Goal: Task Accomplishment & Management: Complete application form

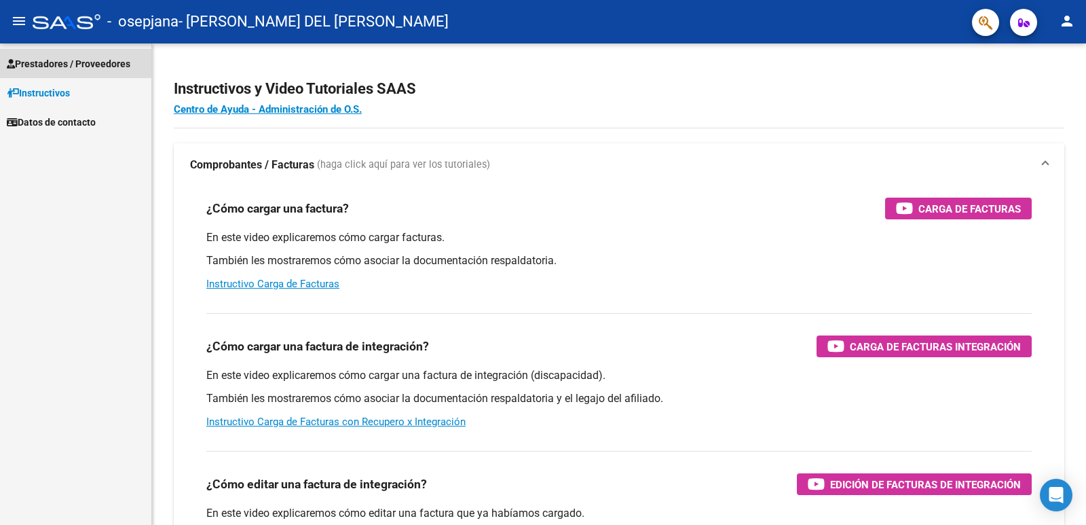
click at [48, 59] on span "Prestadores / Proveedores" at bounding box center [69, 63] width 124 height 15
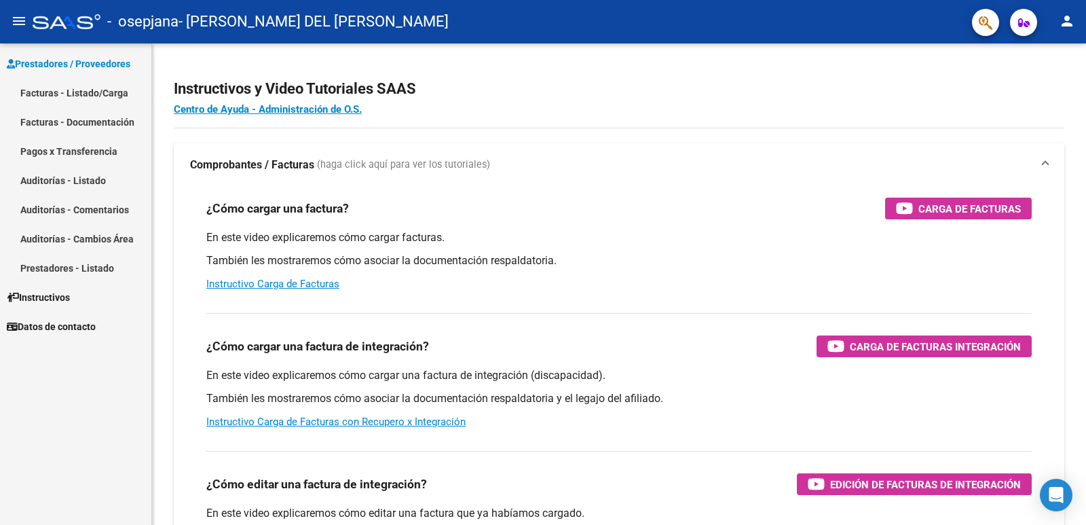
click at [66, 91] on link "Facturas - Listado/Carga" at bounding box center [75, 92] width 151 height 29
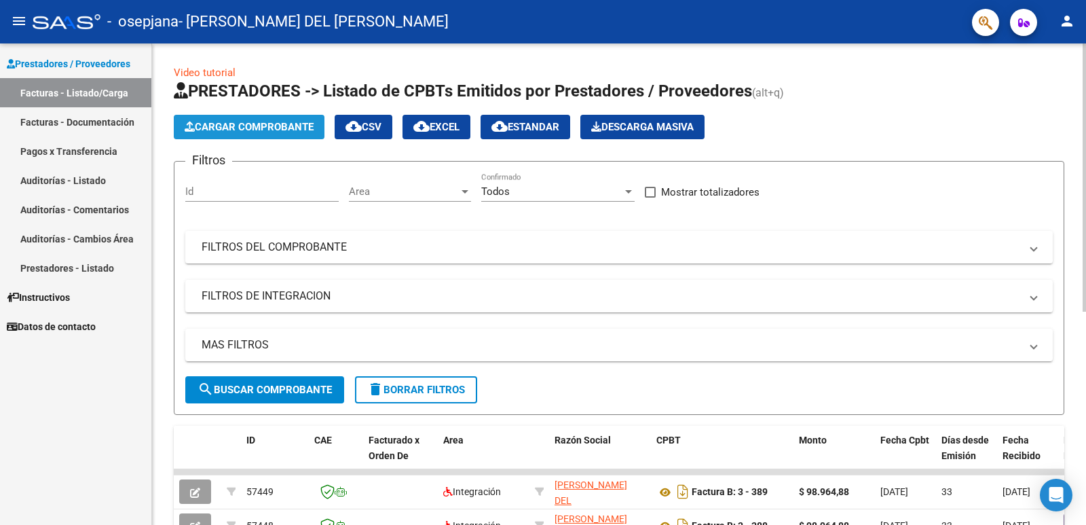
click at [288, 123] on span "Cargar Comprobante" at bounding box center [249, 127] width 129 height 12
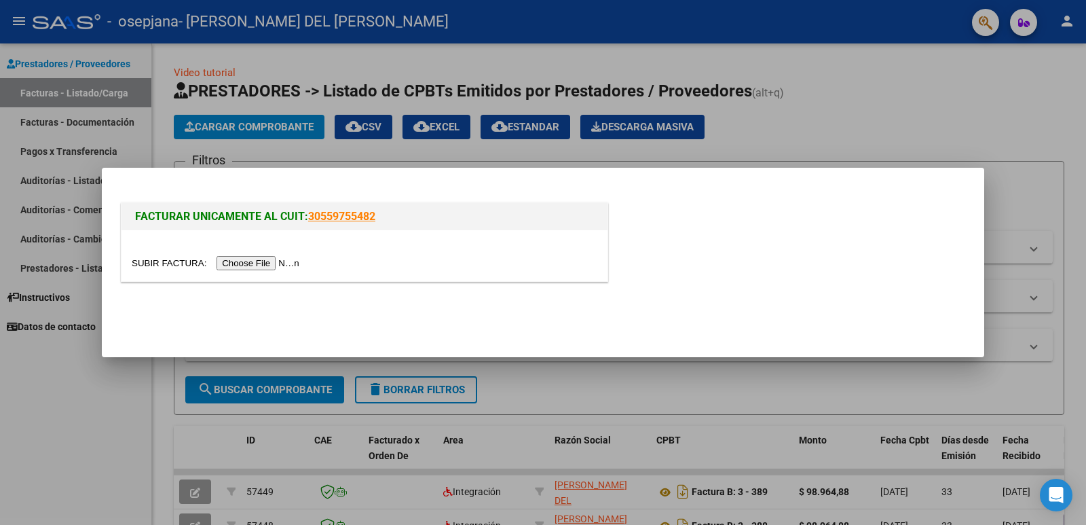
click at [281, 264] on input "file" at bounding box center [218, 263] width 172 height 14
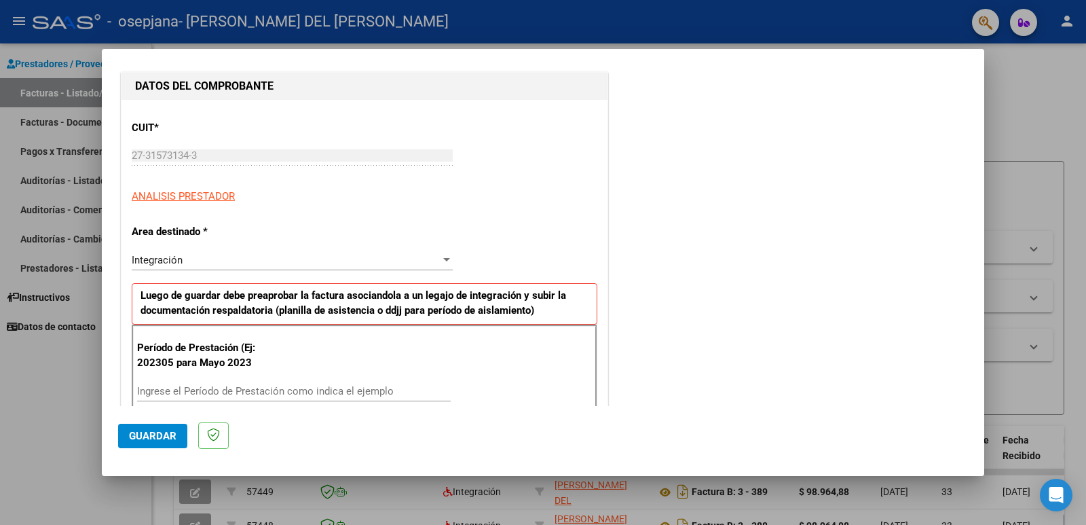
scroll to position [204, 0]
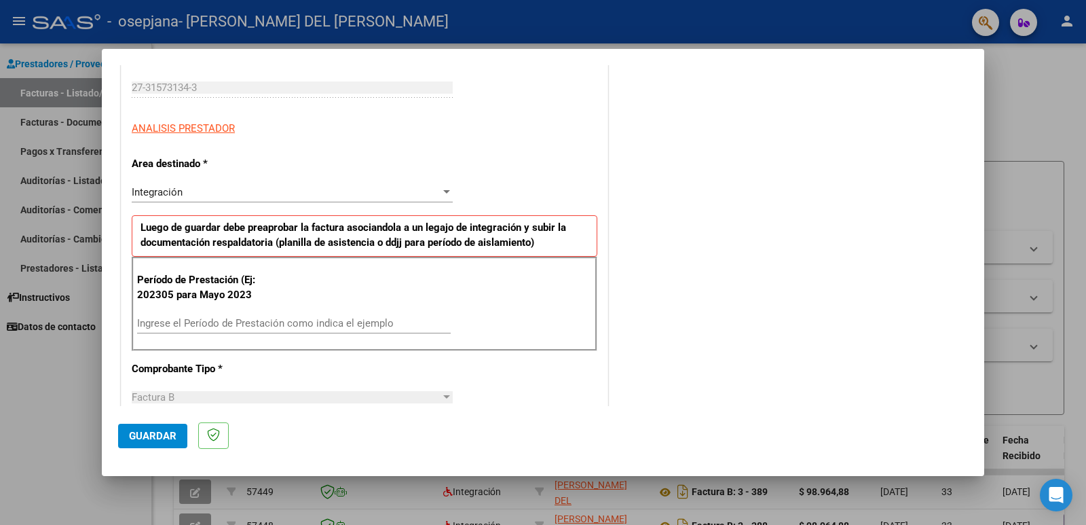
click at [157, 187] on span "Integración" at bounding box center [157, 192] width 51 height 12
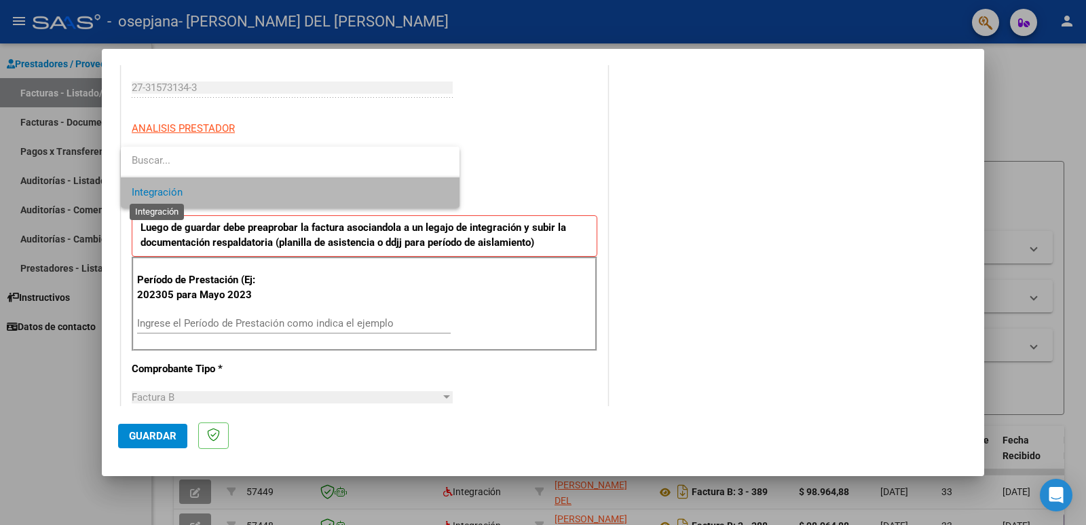
click at [168, 193] on span "Integración" at bounding box center [157, 192] width 51 height 12
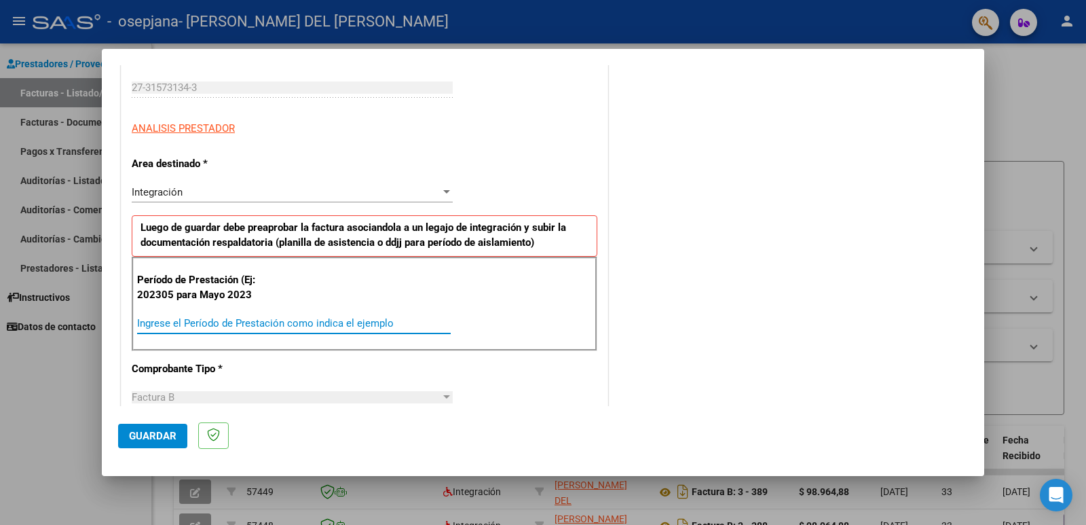
click at [218, 324] on input "Ingrese el Período de Prestación como indica el ejemplo" at bounding box center [294, 323] width 314 height 12
type input "202507"
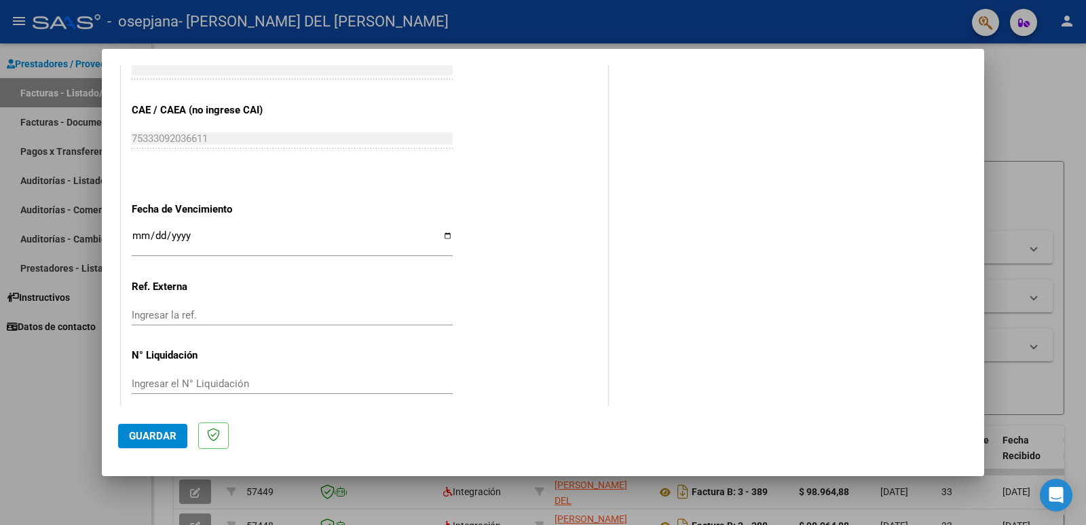
scroll to position [829, 0]
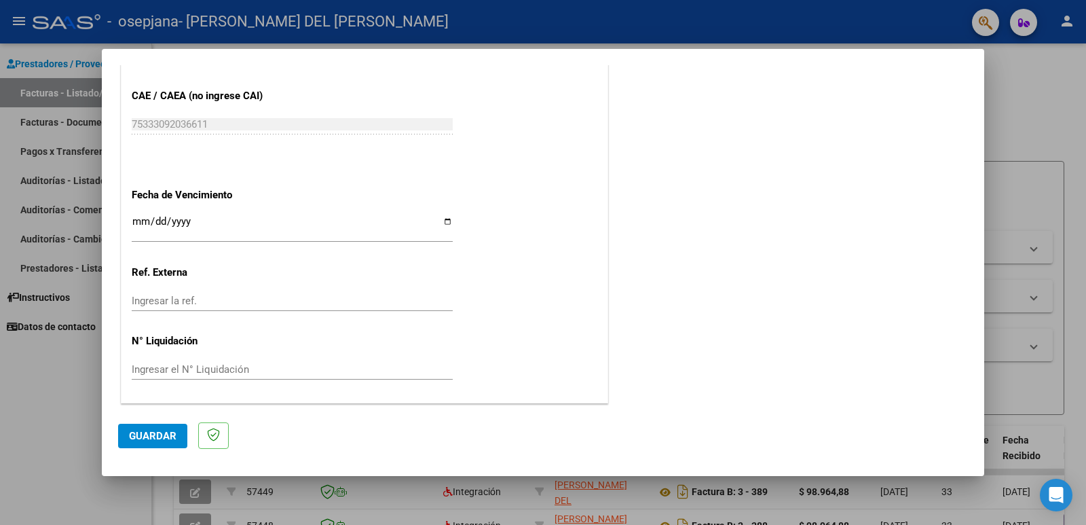
click at [443, 220] on input "Ingresar la fecha" at bounding box center [292, 227] width 321 height 22
click at [444, 222] on input "[DATE]" at bounding box center [292, 227] width 321 height 22
type input "[DATE]"
click at [159, 435] on span "Guardar" at bounding box center [153, 436] width 48 height 12
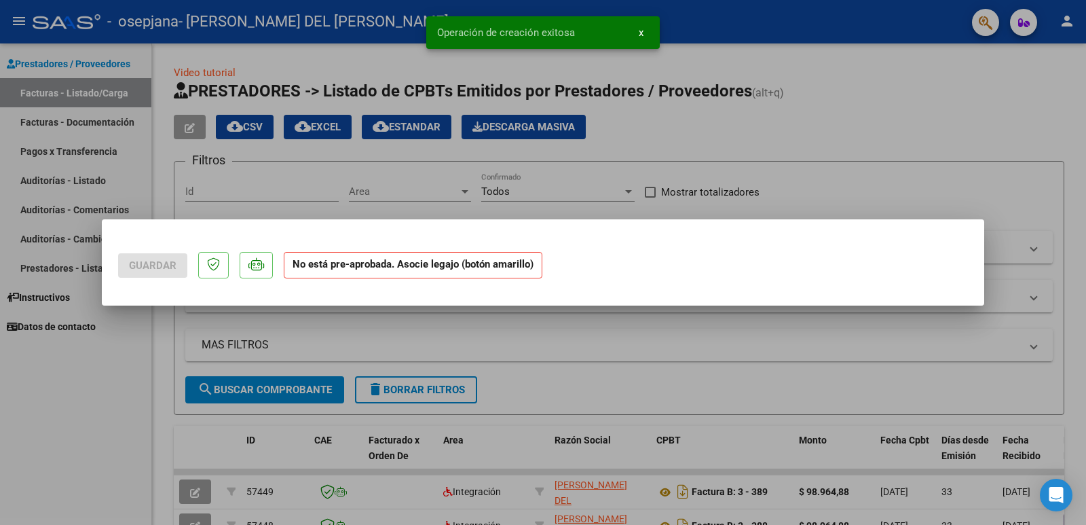
scroll to position [0, 0]
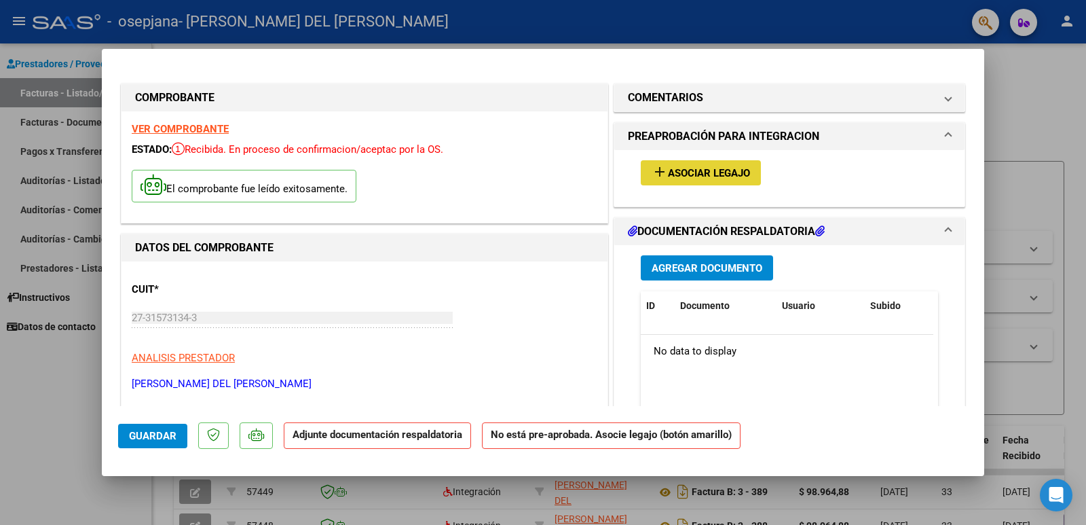
click at [674, 172] on span "Asociar Legajo" at bounding box center [709, 173] width 82 height 12
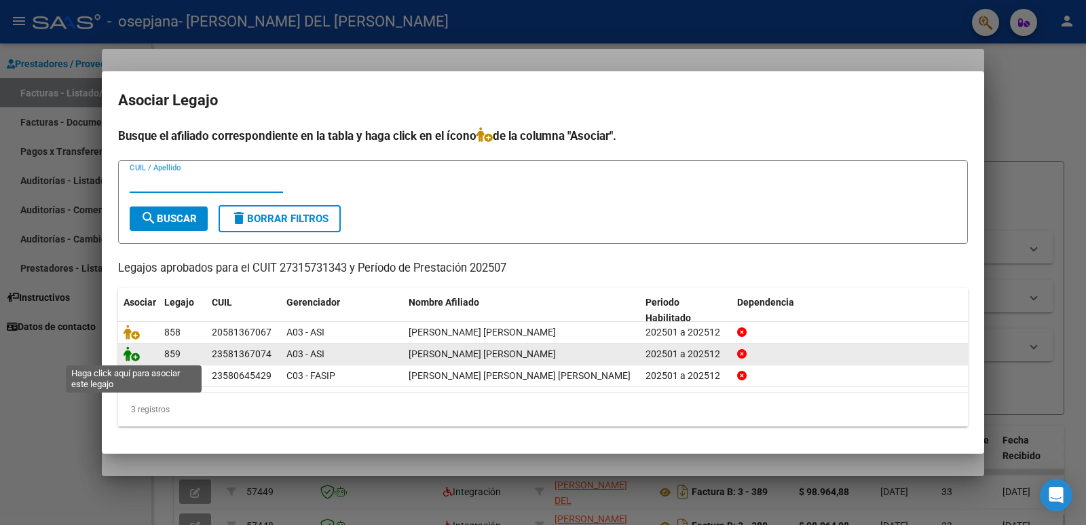
click at [136, 356] on icon at bounding box center [132, 353] width 16 height 15
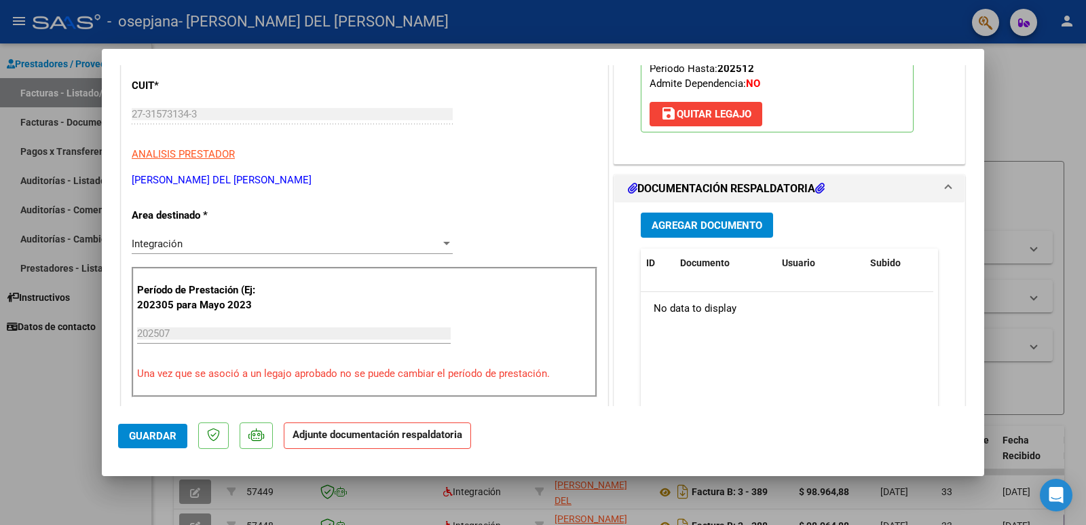
scroll to position [136, 0]
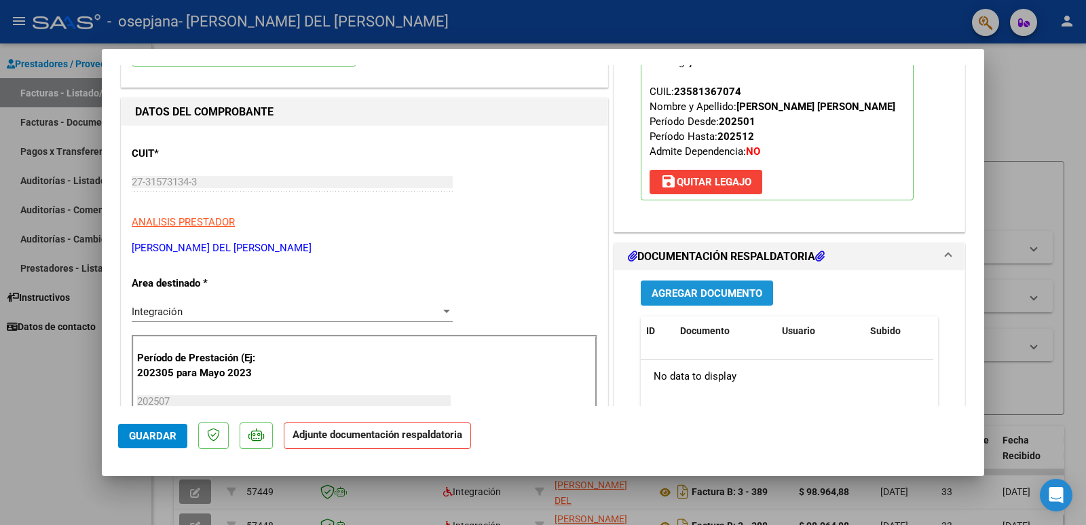
click at [717, 293] on span "Agregar Documento" at bounding box center [707, 293] width 111 height 12
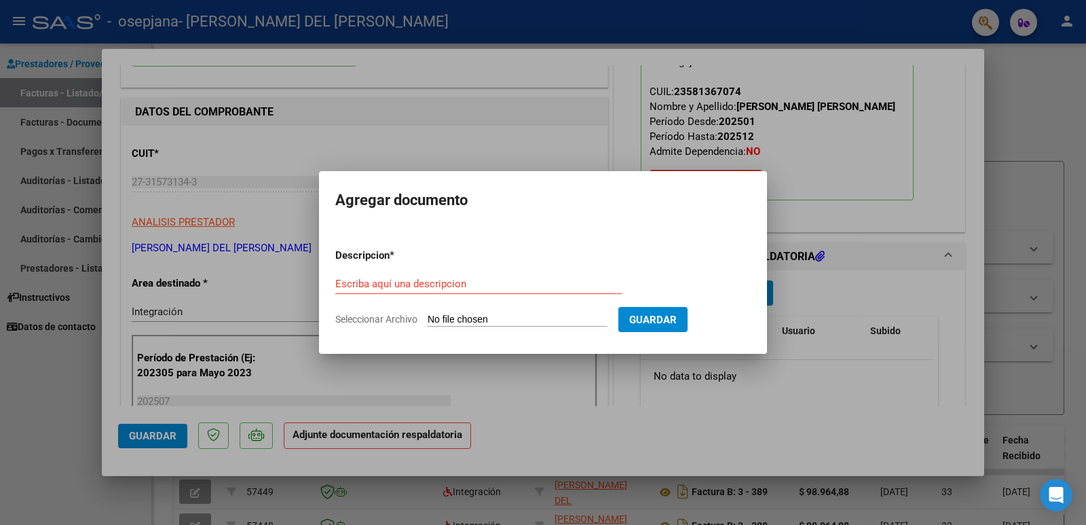
click at [478, 290] on div "Escriba aquí una descripcion" at bounding box center [478, 284] width 286 height 20
type input "planilla asistencia"
click at [487, 318] on input "Seleccionar Archivo" at bounding box center [518, 320] width 180 height 13
type input "C:\fakepath\412 [PERSON_NAME].pdf"
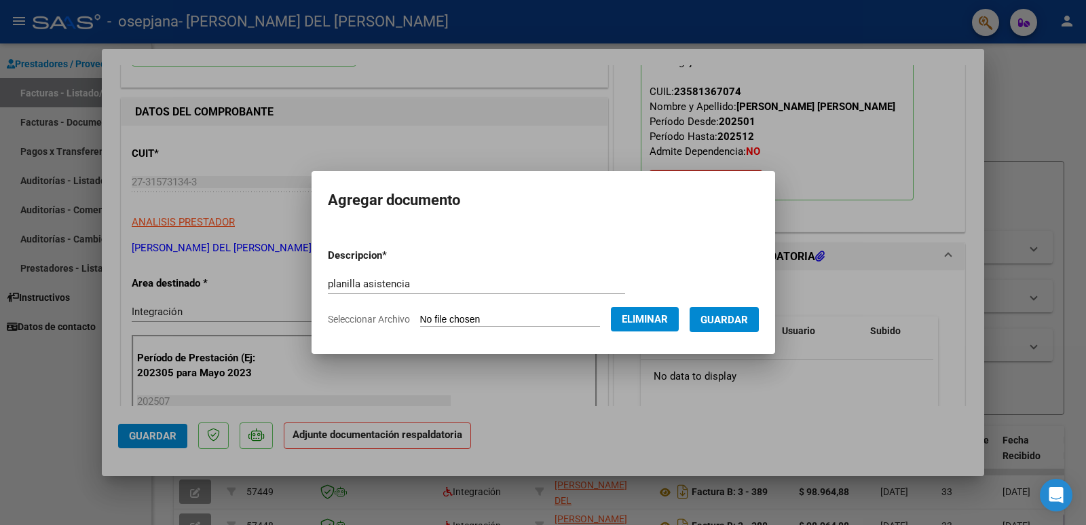
click at [736, 318] on span "Guardar" at bounding box center [724, 320] width 48 height 12
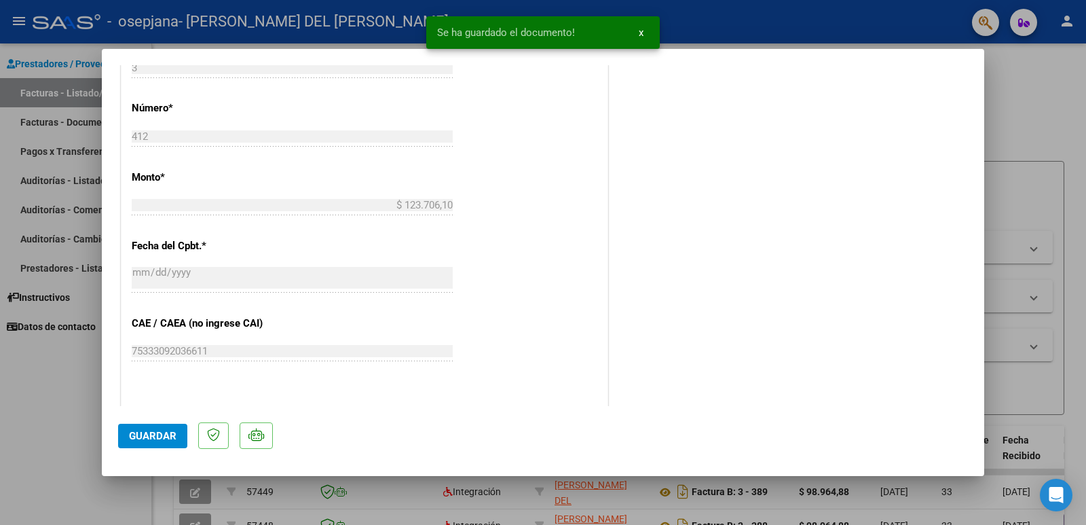
scroll to position [652, 0]
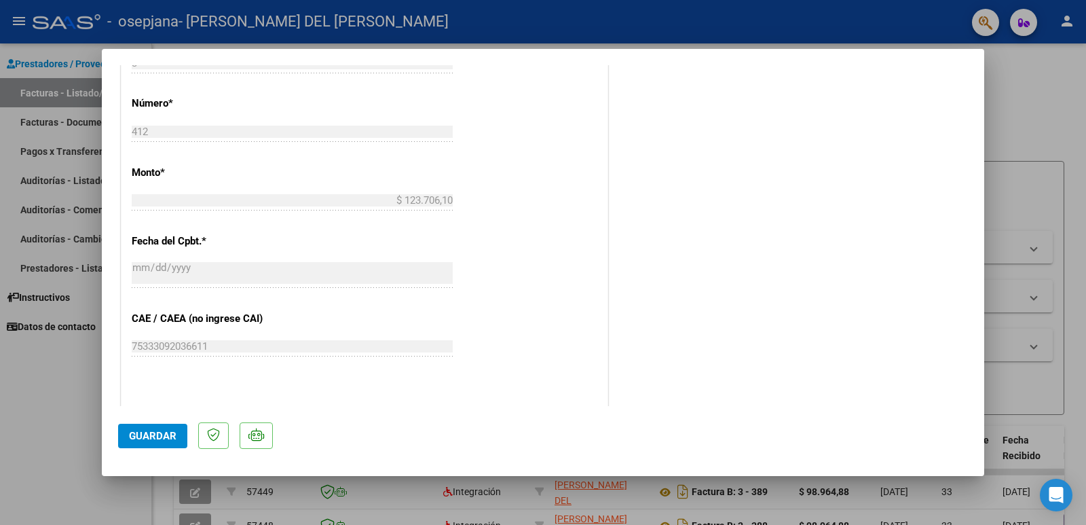
click at [154, 440] on span "Guardar" at bounding box center [153, 436] width 48 height 12
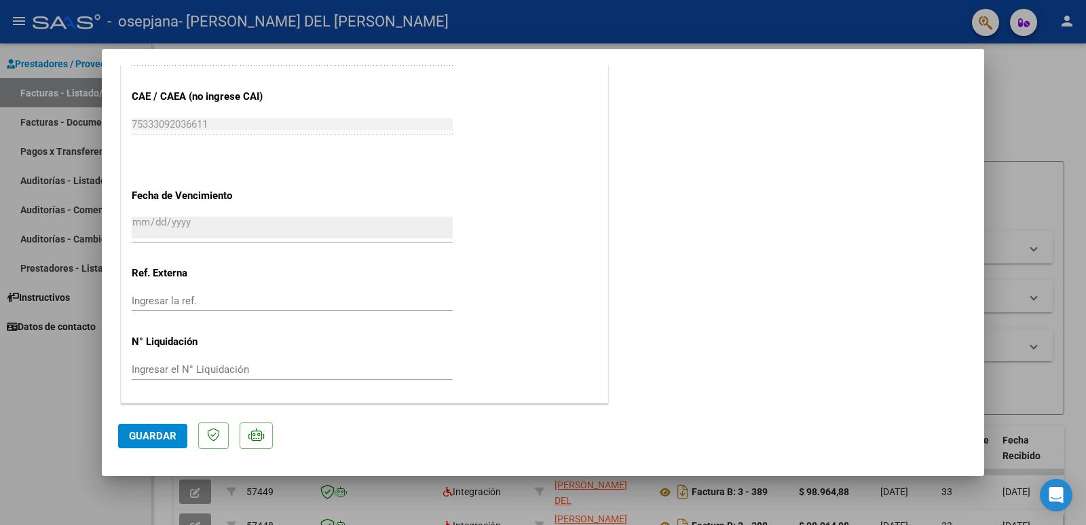
scroll to position [603, 0]
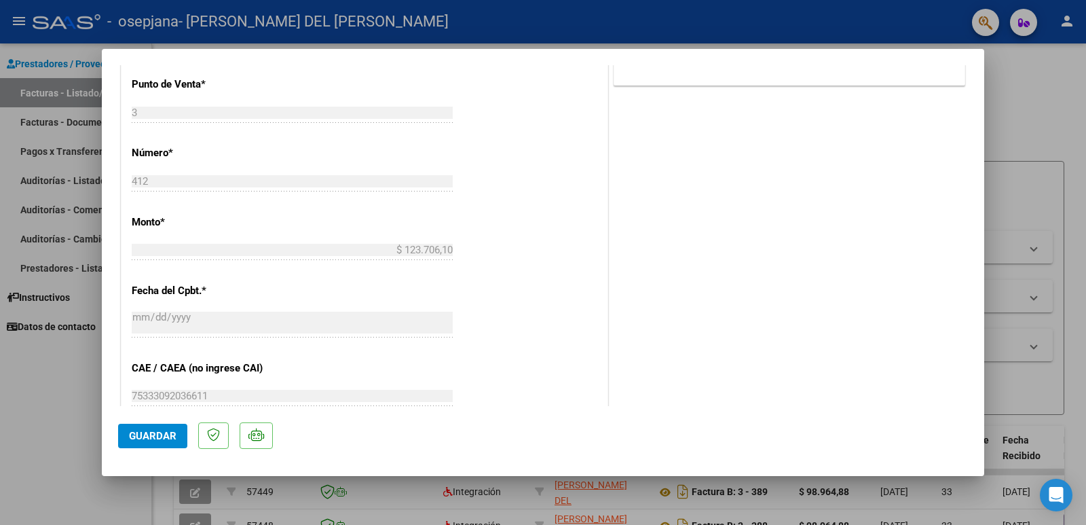
click at [59, 88] on div at bounding box center [543, 262] width 1086 height 525
type input "$ 0,00"
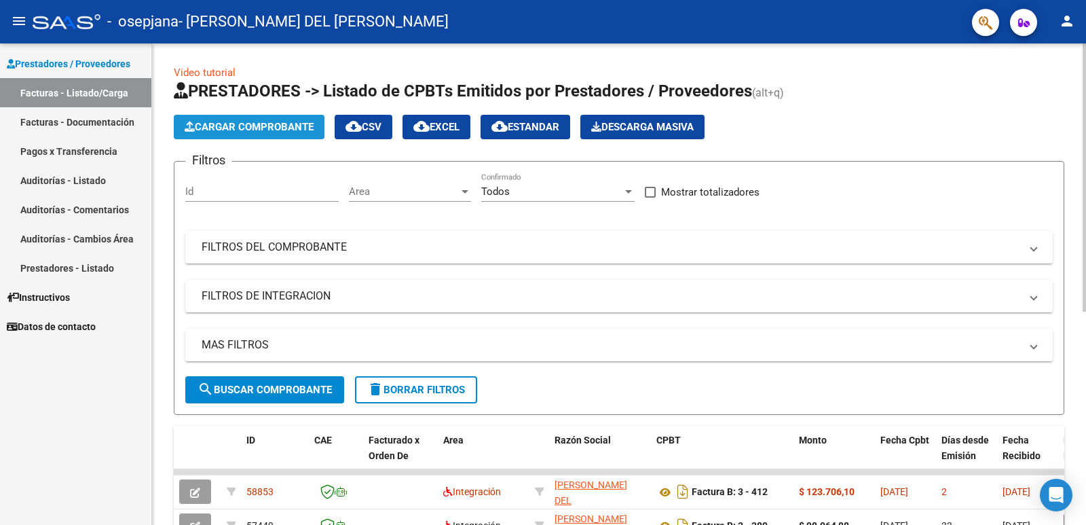
click at [239, 124] on span "Cargar Comprobante" at bounding box center [249, 127] width 129 height 12
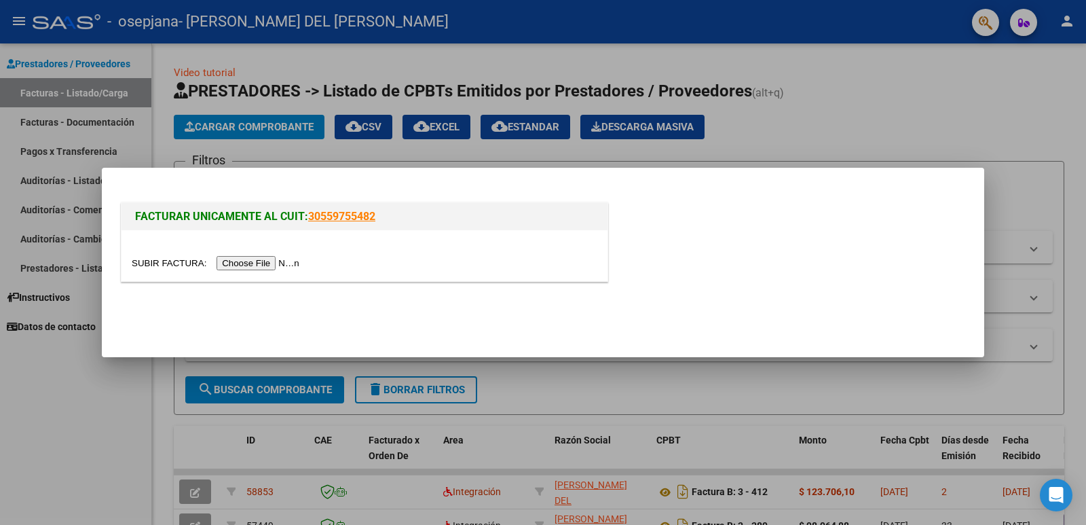
click at [265, 264] on input "file" at bounding box center [218, 263] width 172 height 14
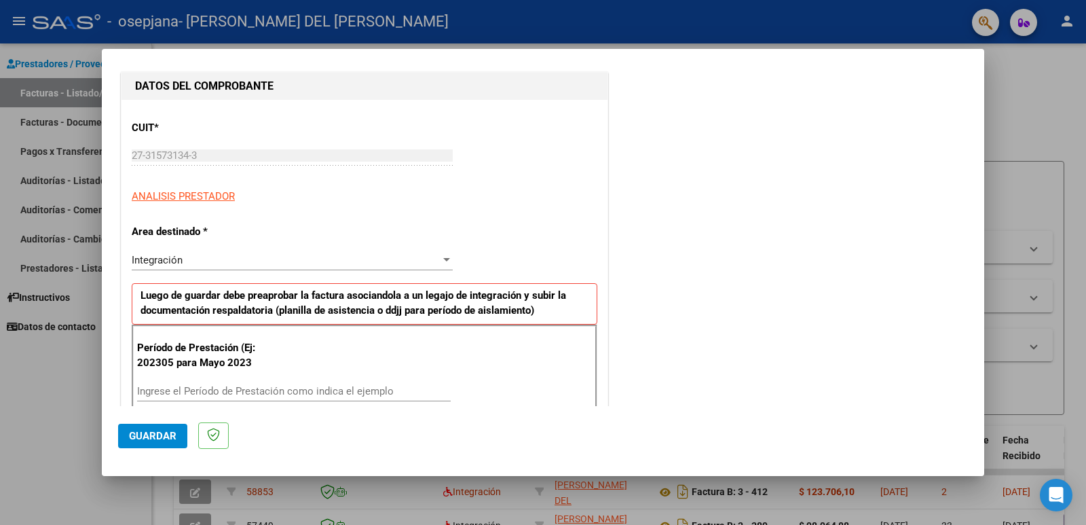
scroll to position [271, 0]
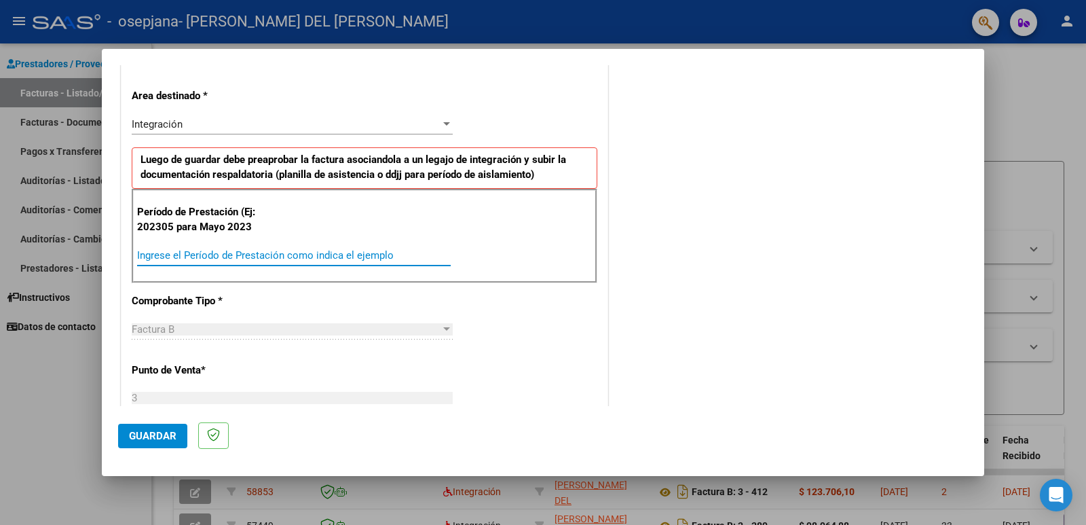
click at [192, 256] on input "Ingrese el Período de Prestación como indica el ejemplo" at bounding box center [294, 255] width 314 height 12
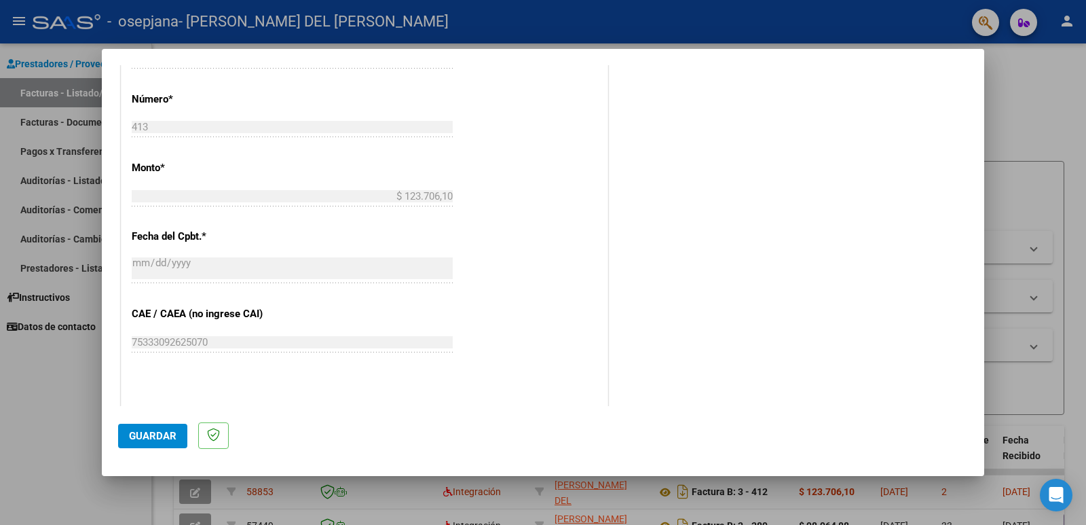
scroll to position [747, 0]
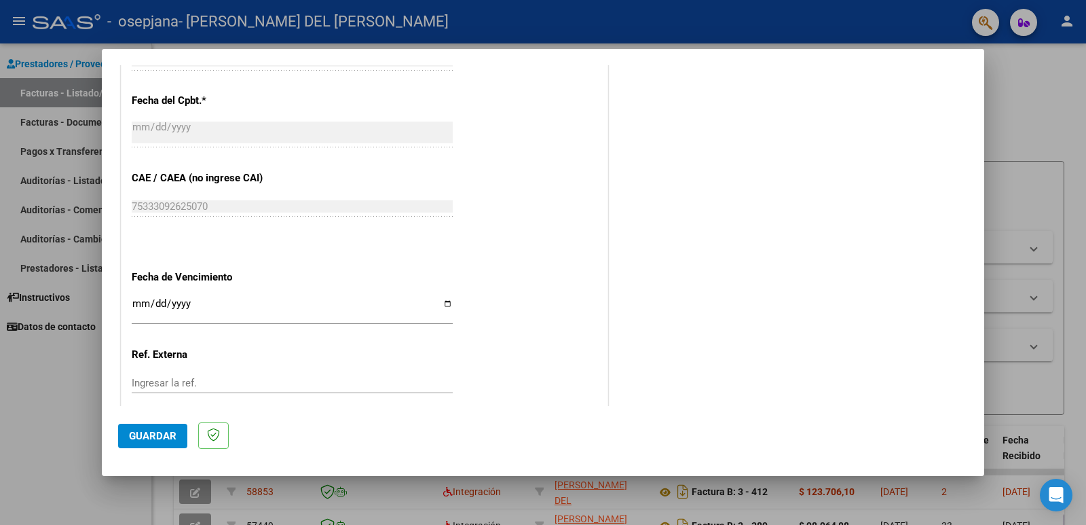
type input "202507"
click at [263, 304] on input "Ingresar la fecha" at bounding box center [292, 309] width 321 height 22
click at [443, 303] on input "Ingresar la fecha" at bounding box center [292, 309] width 321 height 22
type input "[DATE]"
click at [162, 439] on span "Guardar" at bounding box center [153, 436] width 48 height 12
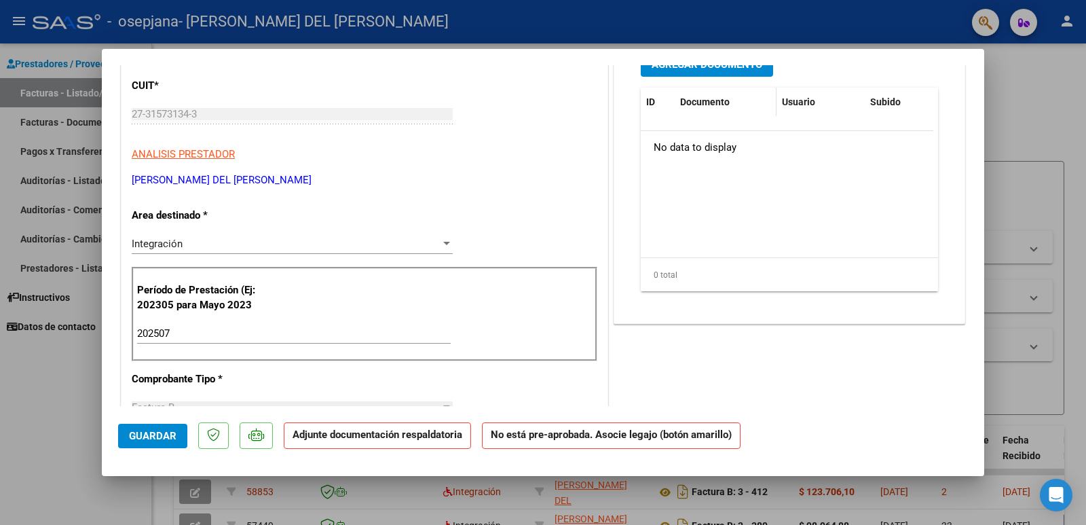
scroll to position [0, 0]
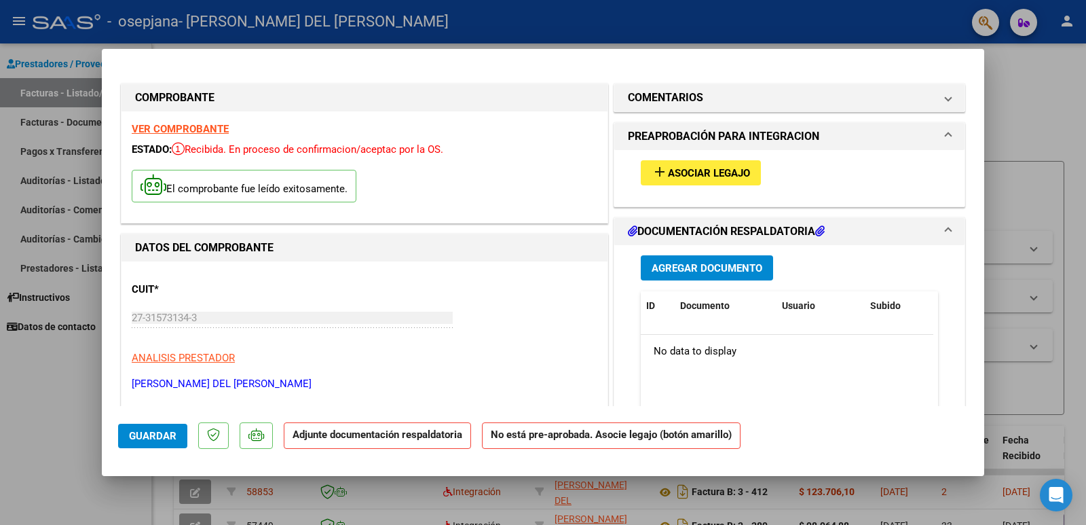
click at [725, 164] on button "add Asociar Legajo" at bounding box center [701, 172] width 120 height 25
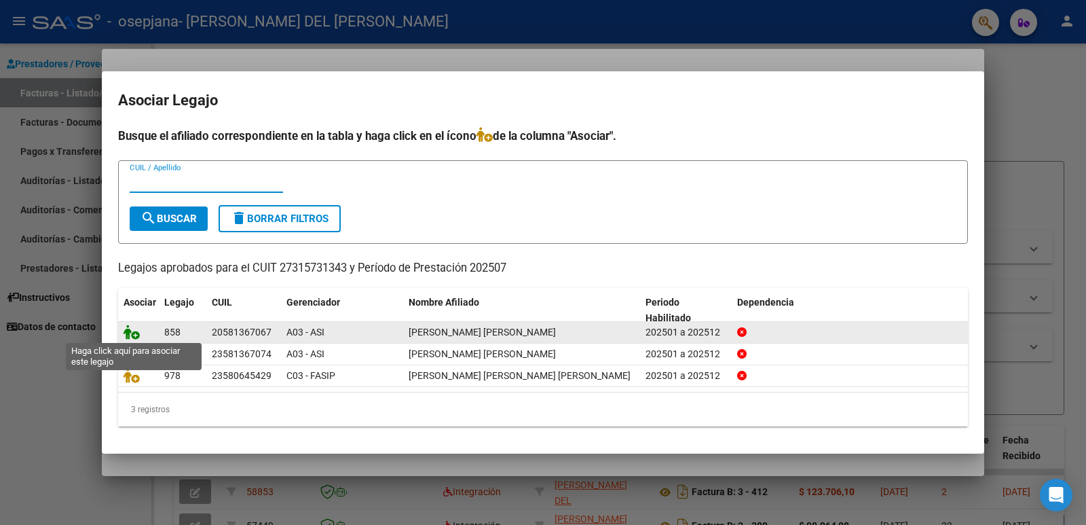
click at [135, 335] on icon at bounding box center [132, 331] width 16 height 15
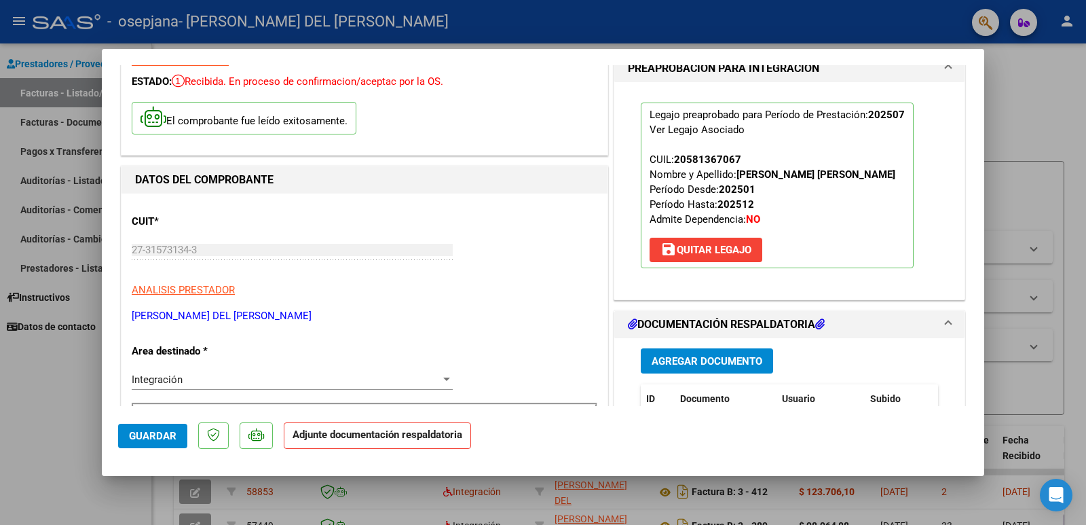
scroll to position [204, 0]
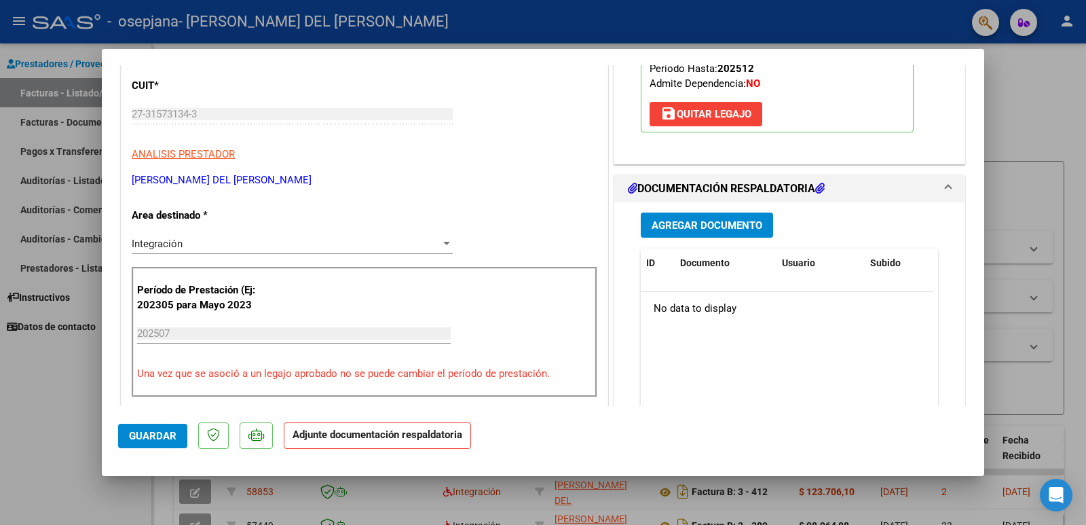
click at [723, 226] on span "Agregar Documento" at bounding box center [707, 225] width 111 height 12
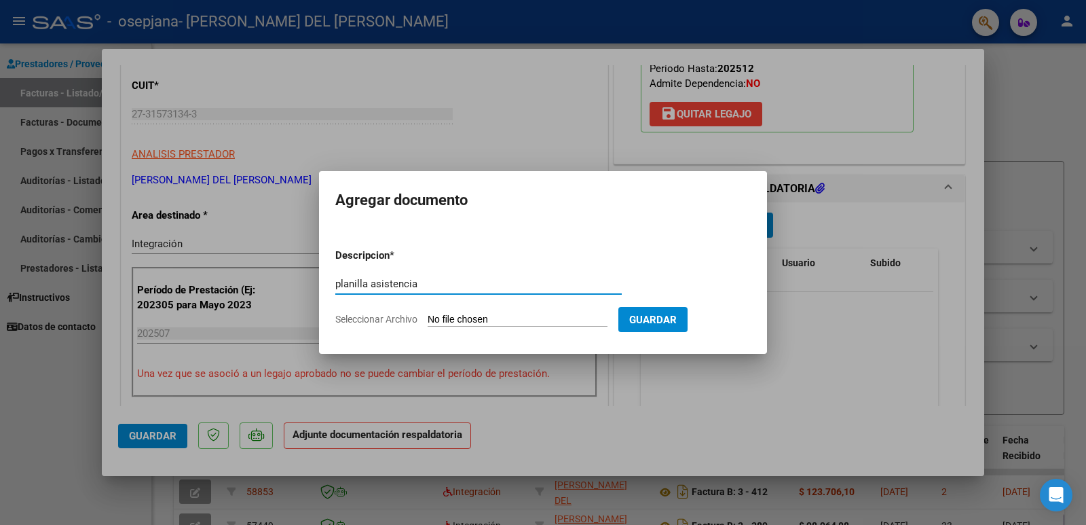
type input "planilla asistencia"
click at [463, 314] on input "Seleccionar Archivo" at bounding box center [518, 320] width 180 height 13
type input "C:\fakepath\[PERSON_NAME].pdf"
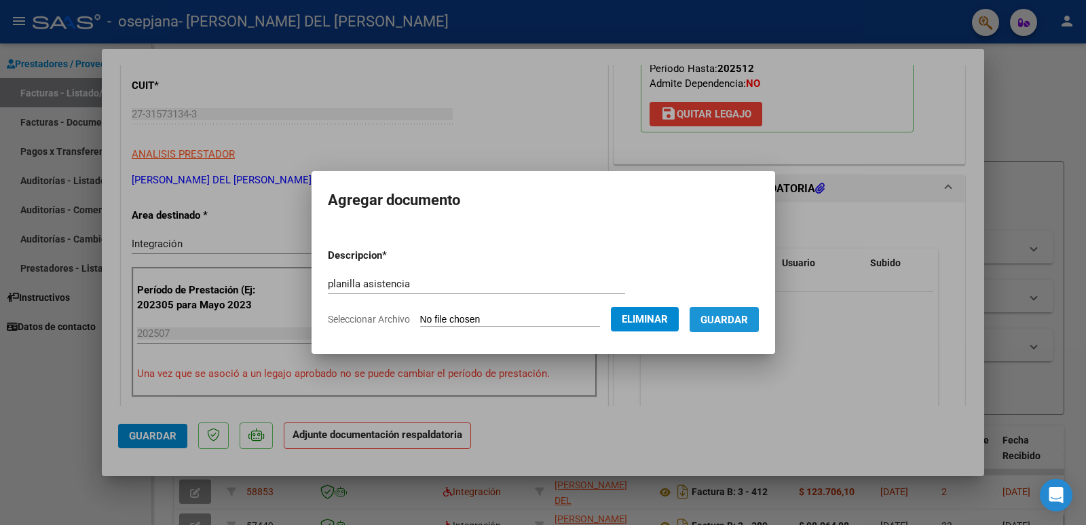
click at [744, 320] on span "Guardar" at bounding box center [724, 320] width 48 height 12
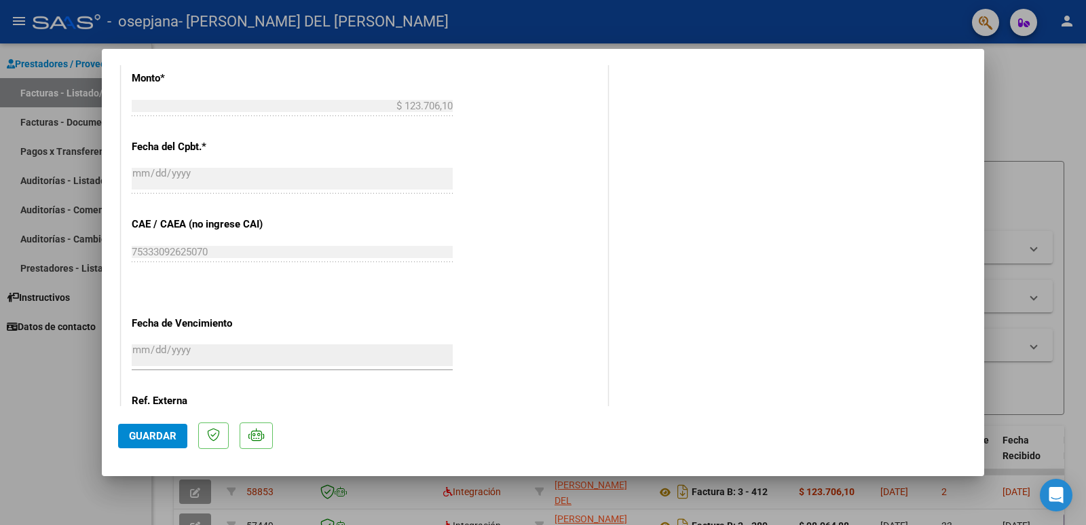
scroll to position [874, 0]
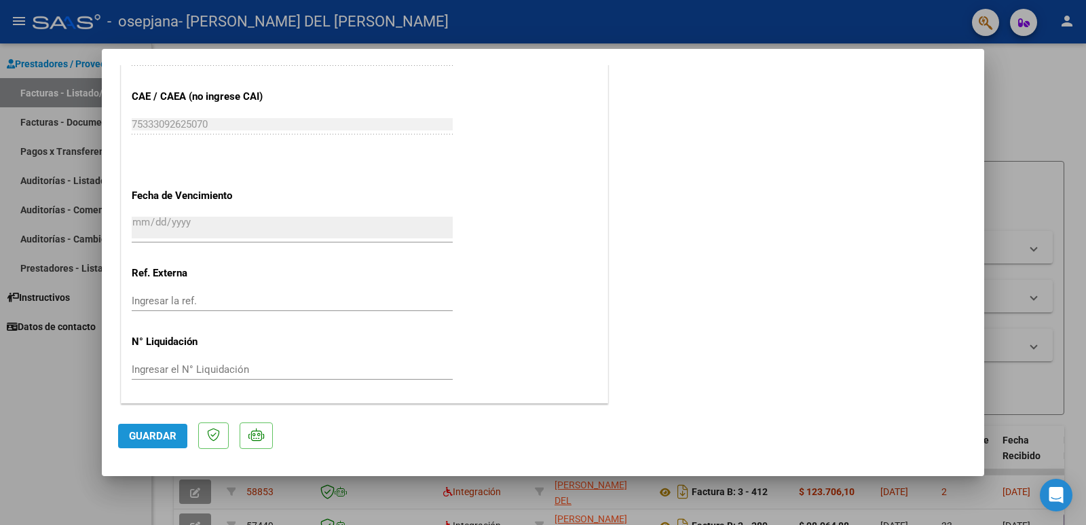
click at [174, 436] on span "Guardar" at bounding box center [153, 436] width 48 height 12
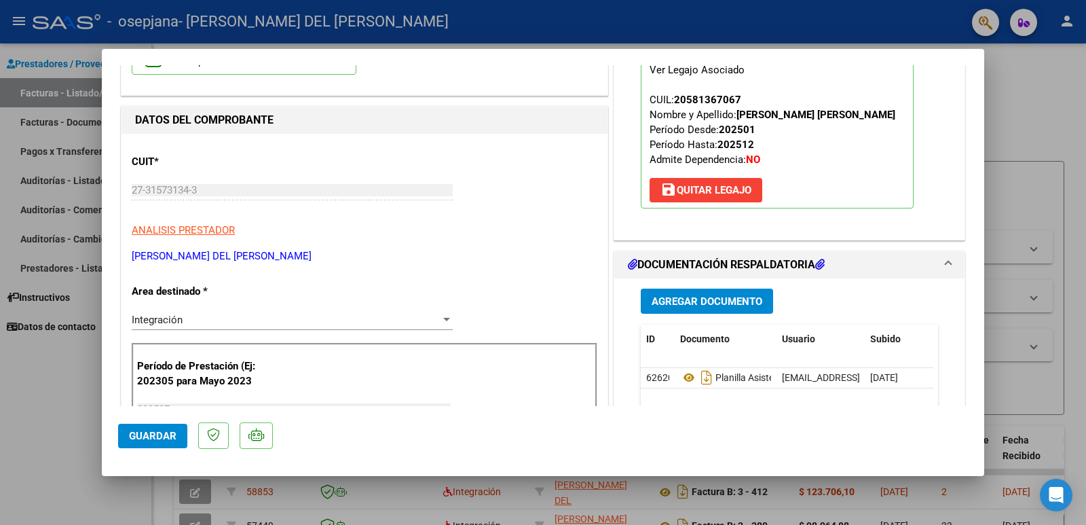
scroll to position [0, 0]
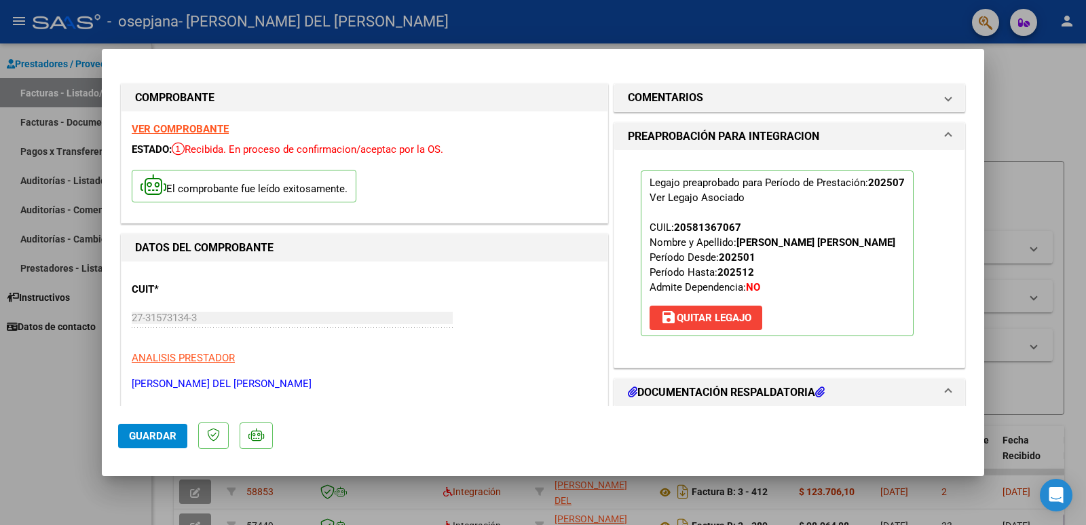
click at [178, 130] on strong "VER COMPROBANTE" at bounding box center [180, 129] width 97 height 12
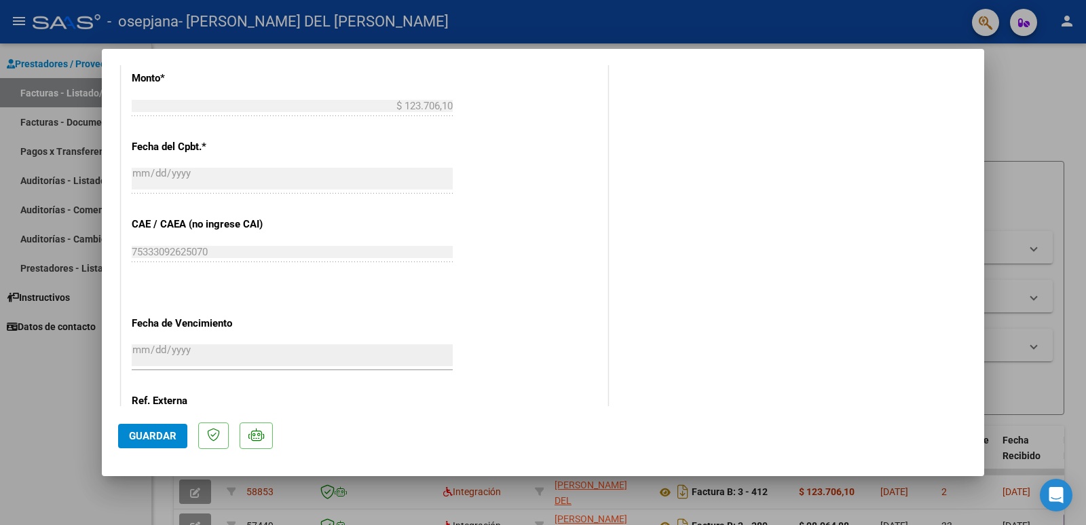
scroll to position [814, 0]
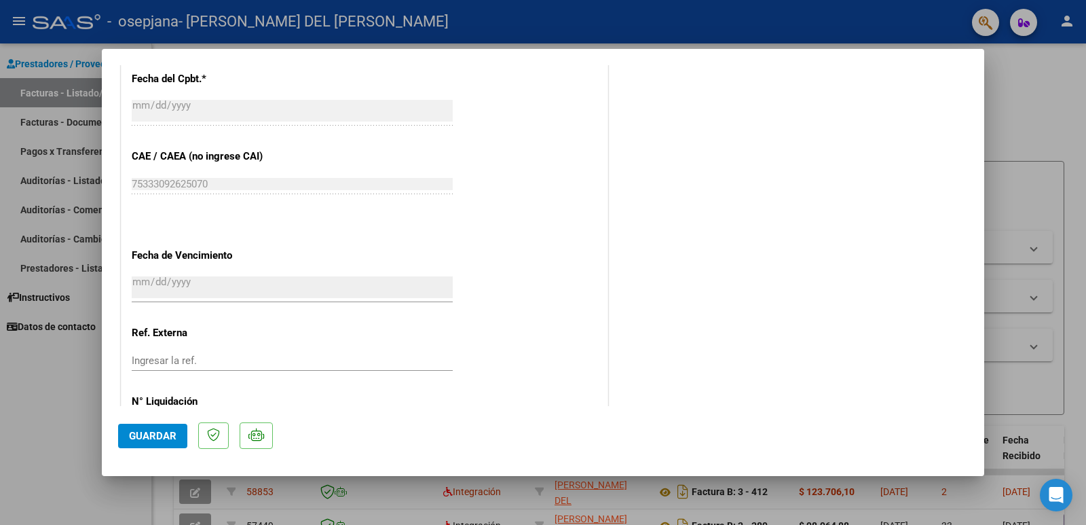
click at [1026, 92] on div at bounding box center [543, 262] width 1086 height 525
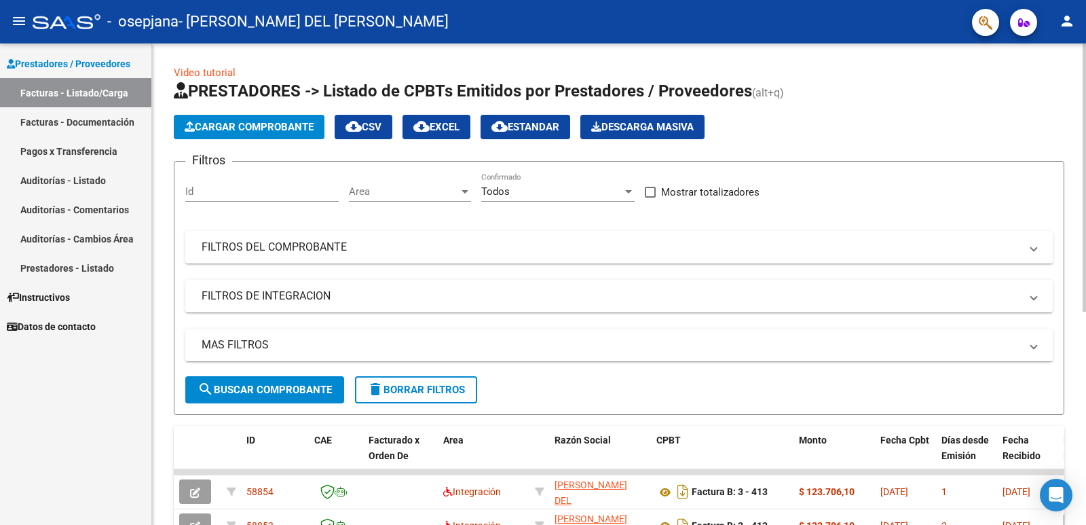
scroll to position [271, 0]
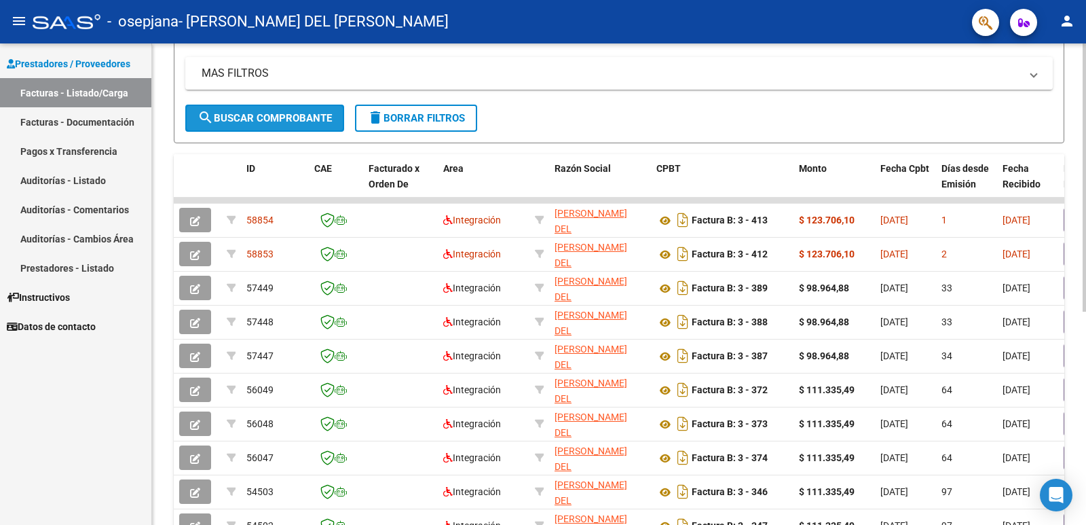
click at [258, 119] on span "search Buscar Comprobante" at bounding box center [265, 118] width 134 height 12
click at [128, 60] on span "Prestadores / Proveedores" at bounding box center [69, 63] width 124 height 15
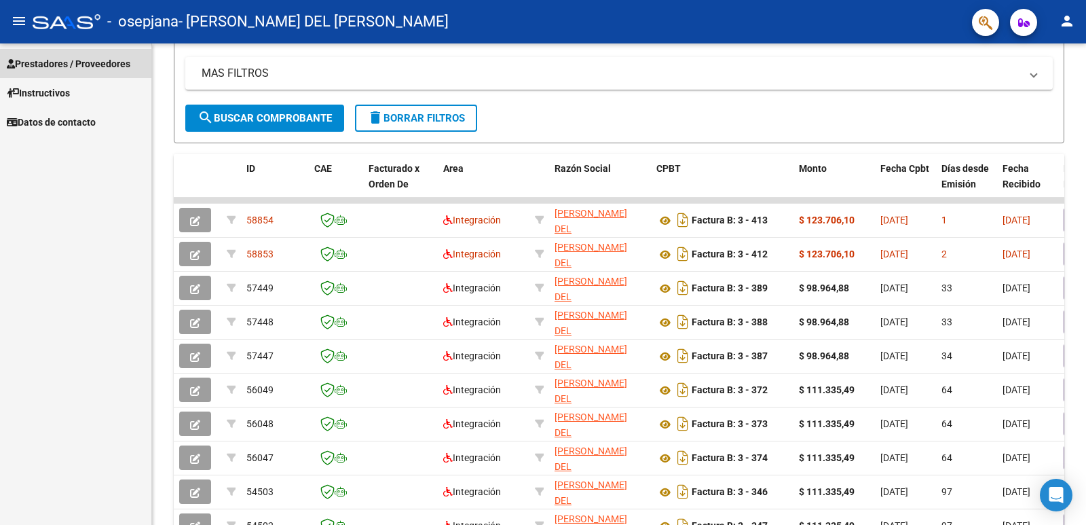
click at [73, 56] on span "Prestadores / Proveedores" at bounding box center [69, 63] width 124 height 15
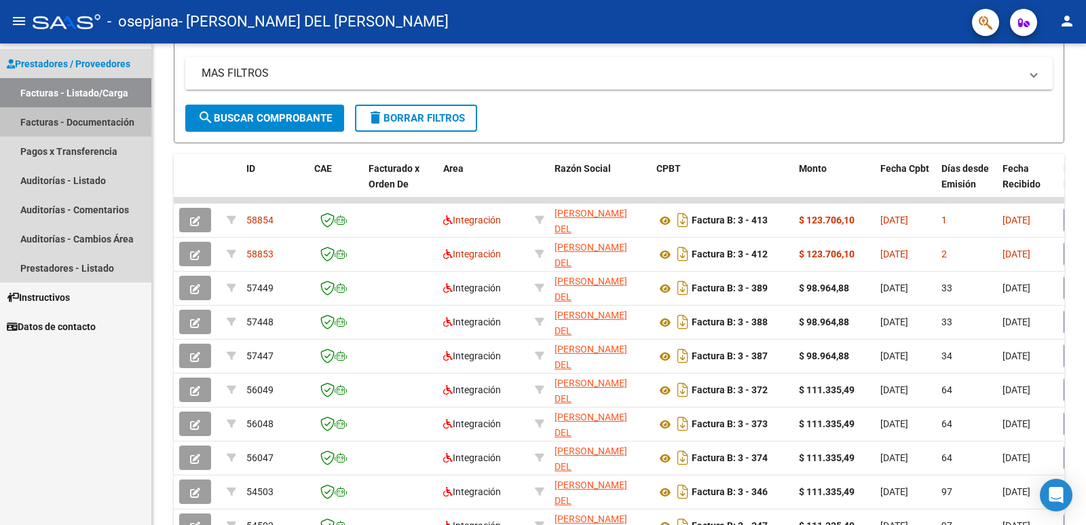
click at [62, 117] on link "Facturas - Documentación" at bounding box center [75, 121] width 151 height 29
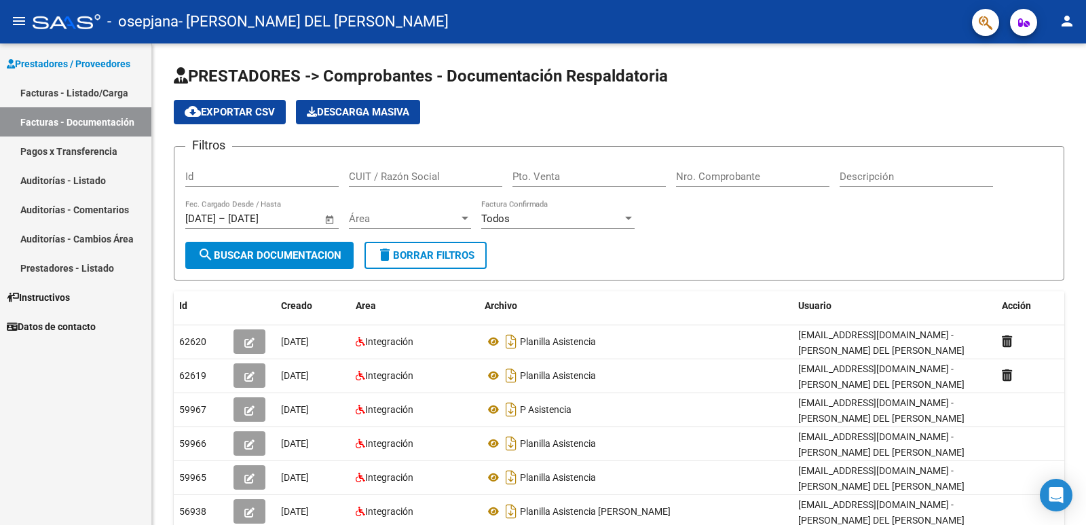
click at [75, 95] on link "Facturas - Listado/Carga" at bounding box center [75, 92] width 151 height 29
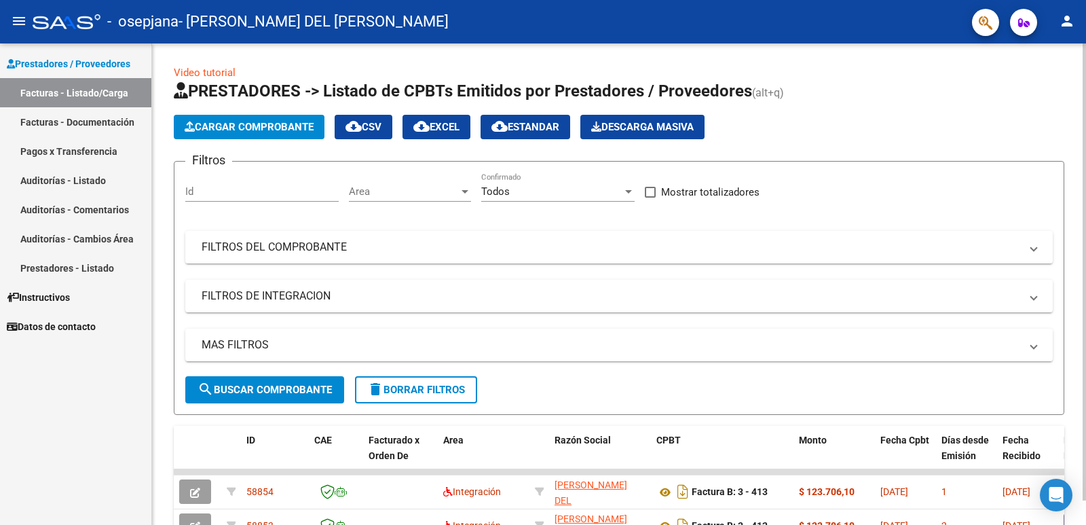
click at [267, 130] on span "Cargar Comprobante" at bounding box center [249, 127] width 129 height 12
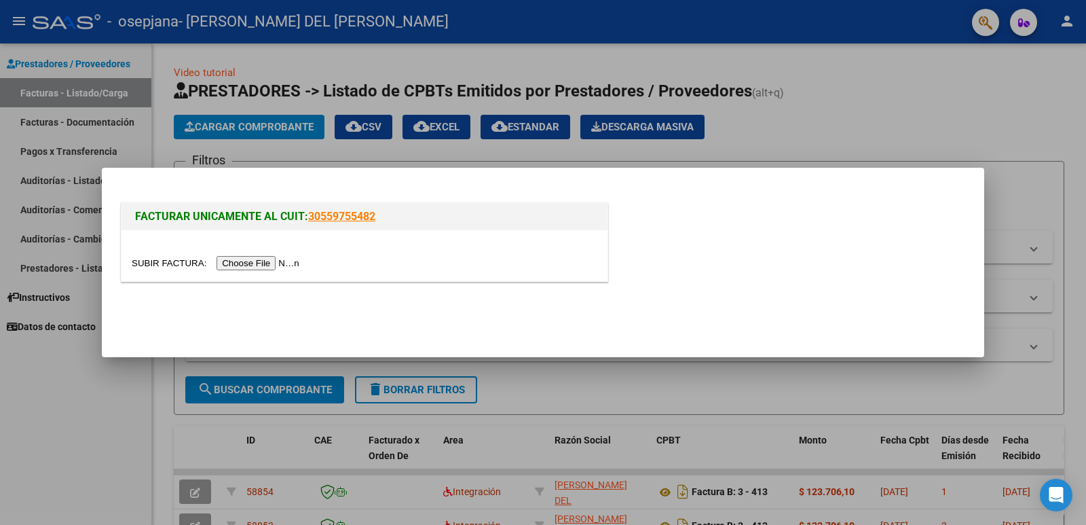
click at [266, 266] on input "file" at bounding box center [218, 263] width 172 height 14
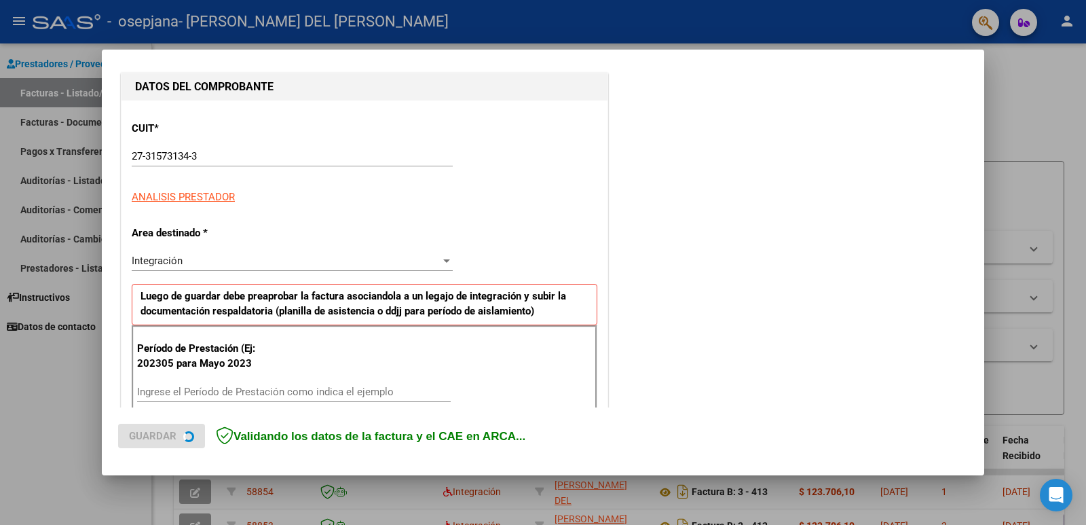
scroll to position [204, 0]
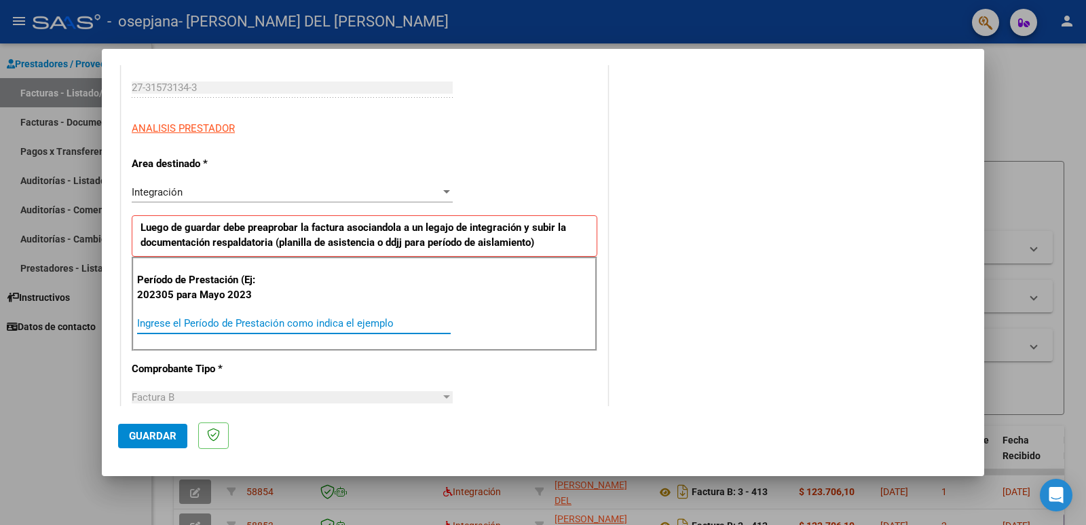
click at [191, 320] on input "Ingrese el Período de Prestación como indica el ejemplo" at bounding box center [294, 323] width 314 height 12
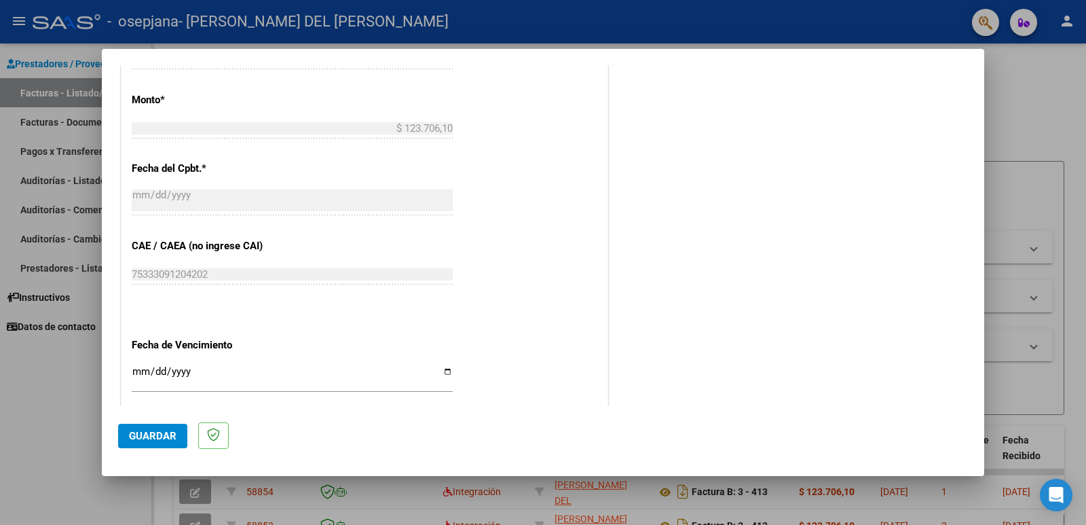
scroll to position [747, 0]
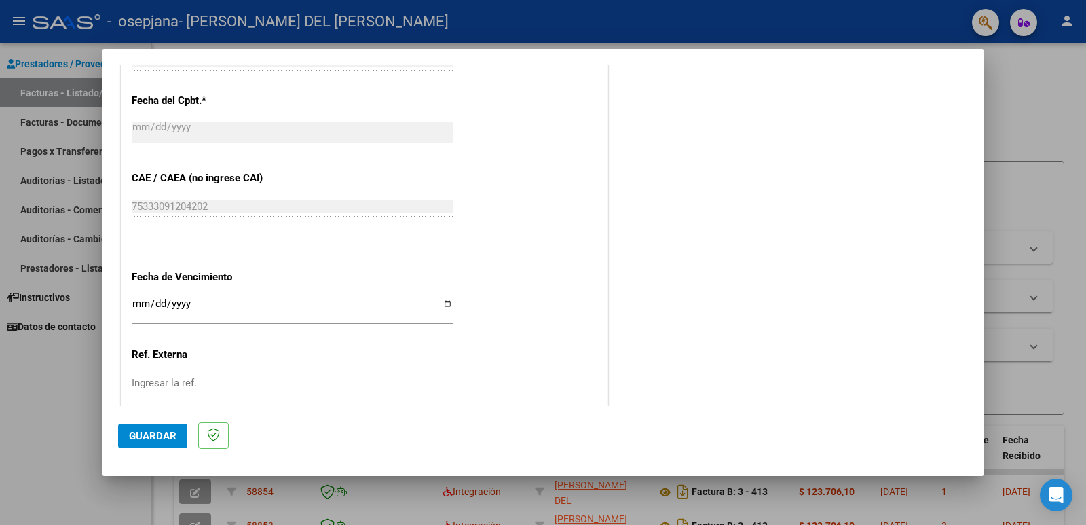
type input "202507"
click at [440, 299] on input "Ingresar la fecha" at bounding box center [292, 309] width 321 height 22
type input "[DATE]"
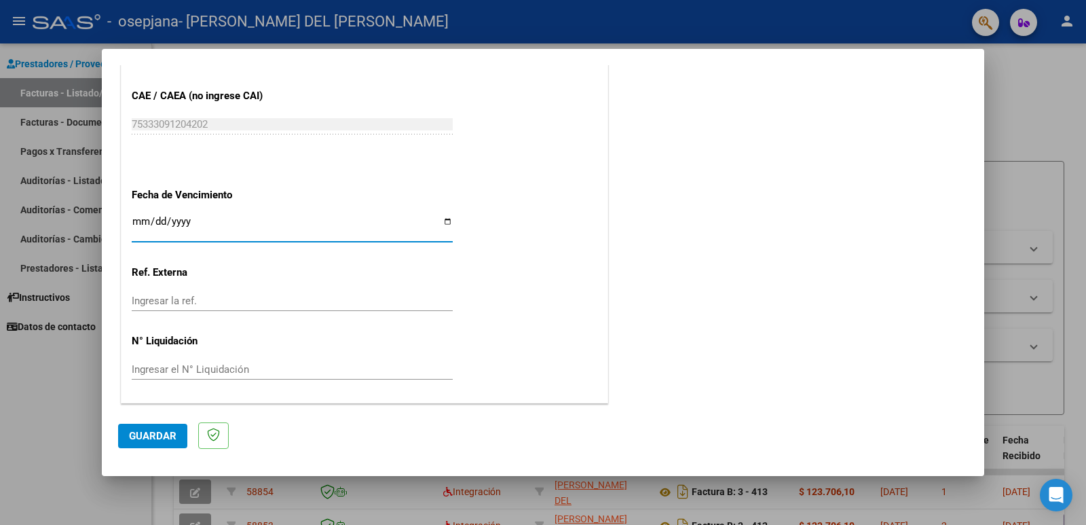
click at [149, 441] on span "Guardar" at bounding box center [153, 436] width 48 height 12
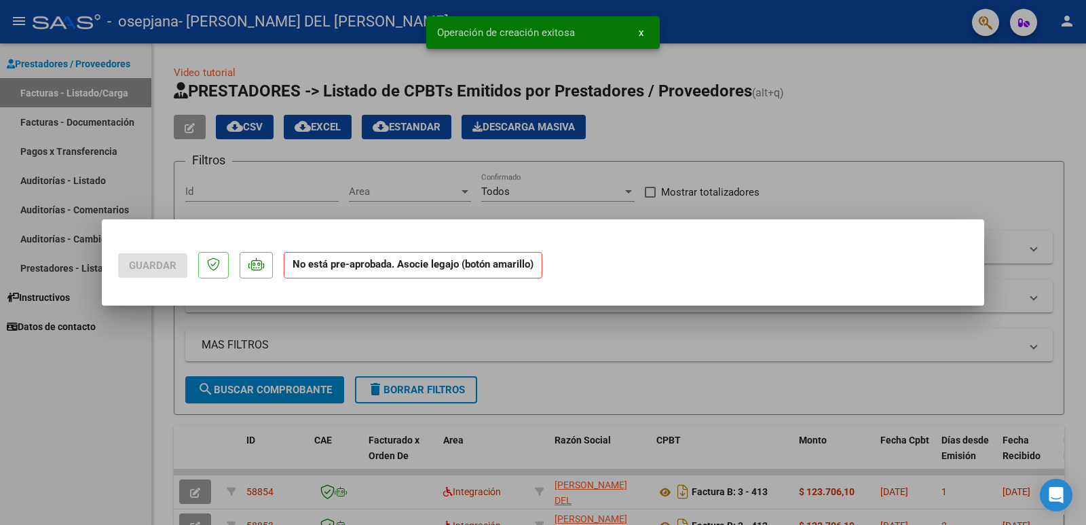
scroll to position [0, 0]
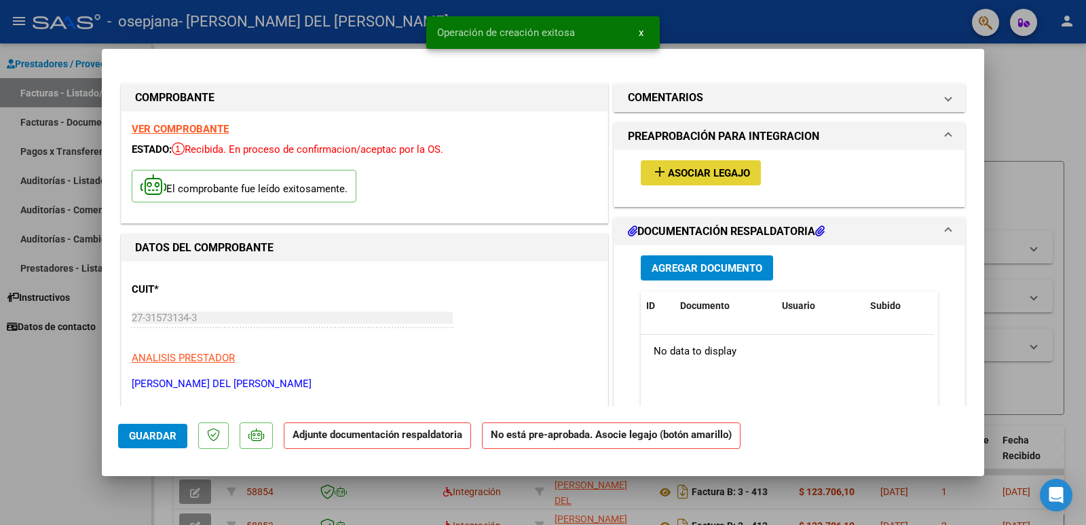
click at [707, 172] on span "Asociar Legajo" at bounding box center [709, 173] width 82 height 12
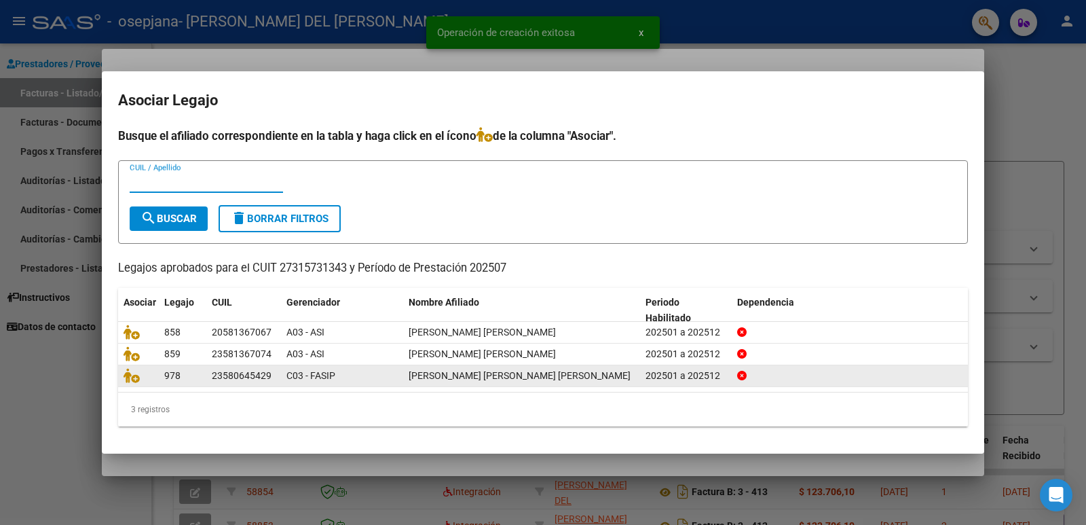
drag, startPoint x: 170, startPoint y: 382, endPoint x: 142, endPoint y: 369, distance: 31.3
click at [159, 376] on datatable-body-cell "978" at bounding box center [183, 375] width 48 height 21
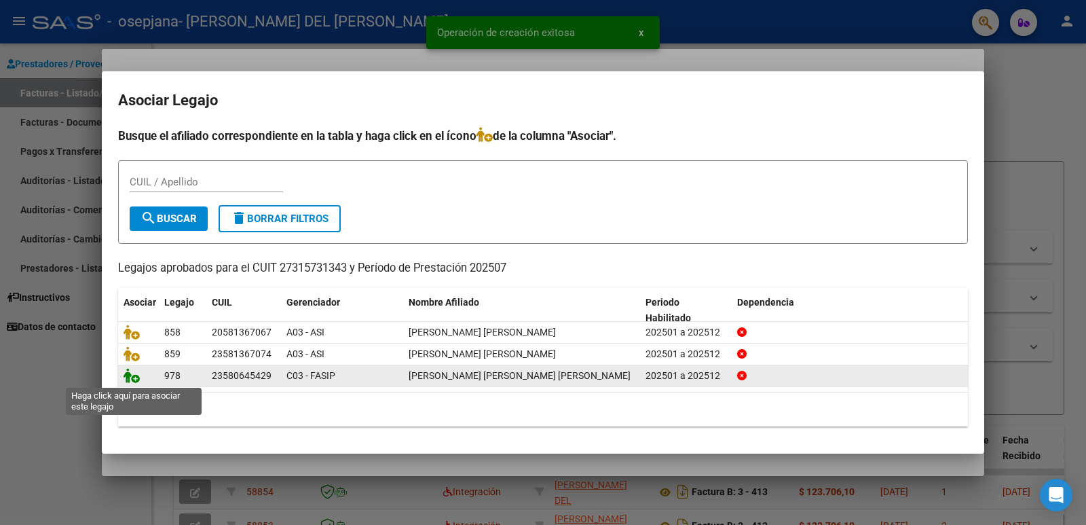
click at [134, 381] on icon at bounding box center [132, 375] width 16 height 15
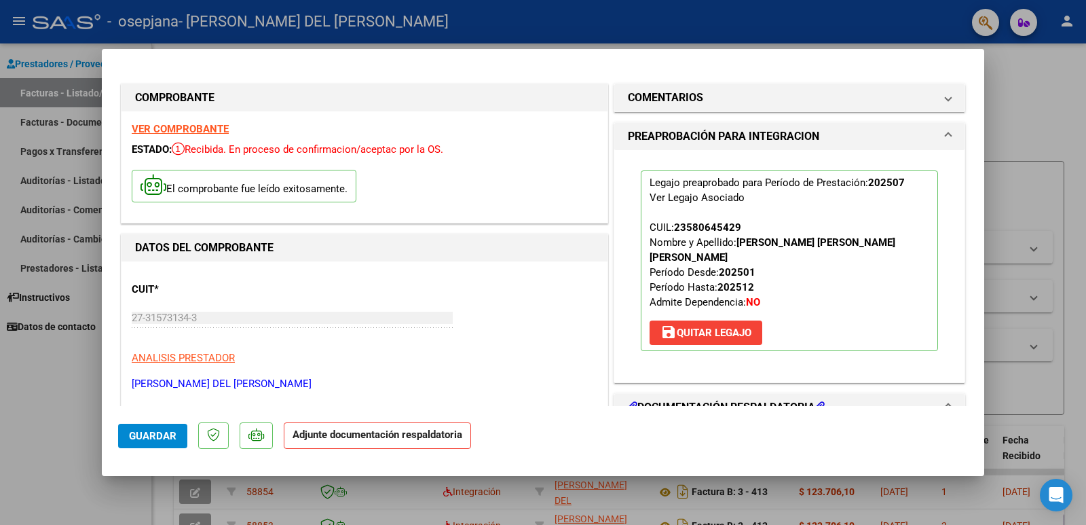
scroll to position [136, 0]
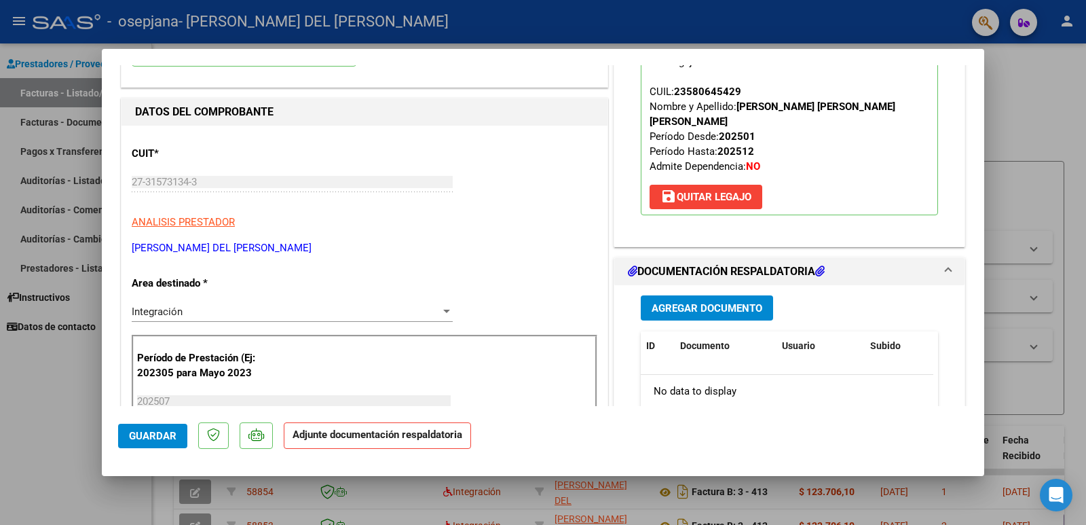
click at [716, 301] on span "Agregar Documento" at bounding box center [707, 307] width 111 height 12
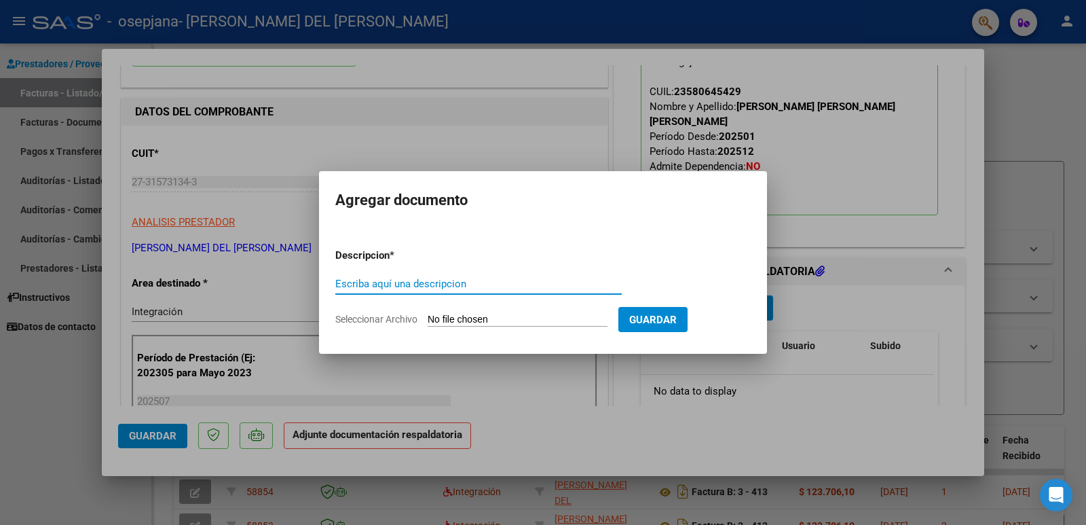
click at [443, 288] on input "Escriba aquí una descripcion" at bounding box center [478, 284] width 286 height 12
type input "planilla asistencia"
click at [485, 316] on input "Seleccionar Archivo" at bounding box center [518, 320] width 180 height 13
type input "C:\fakepath\[PERSON_NAME] [PERSON_NAME].pdf"
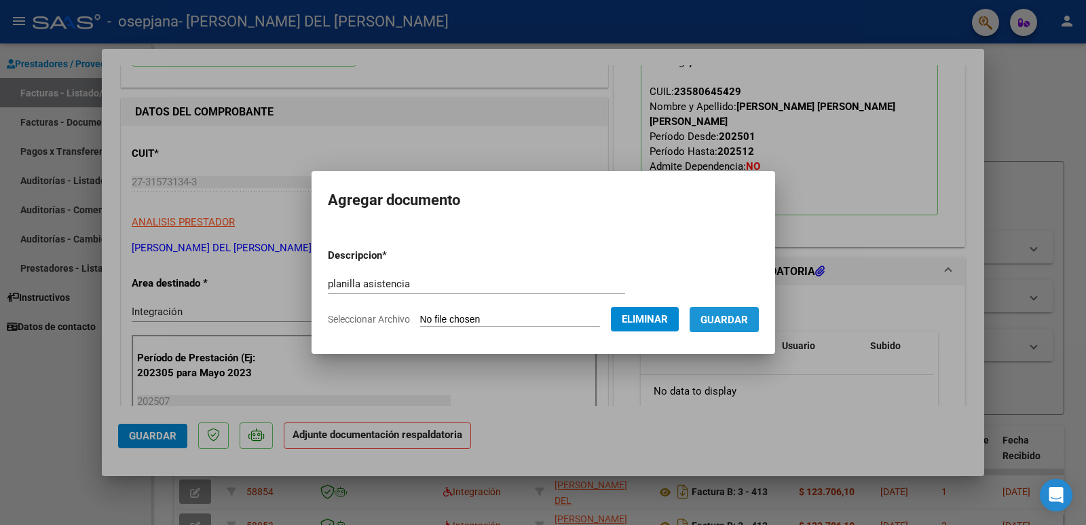
click at [748, 315] on span "Guardar" at bounding box center [724, 320] width 48 height 12
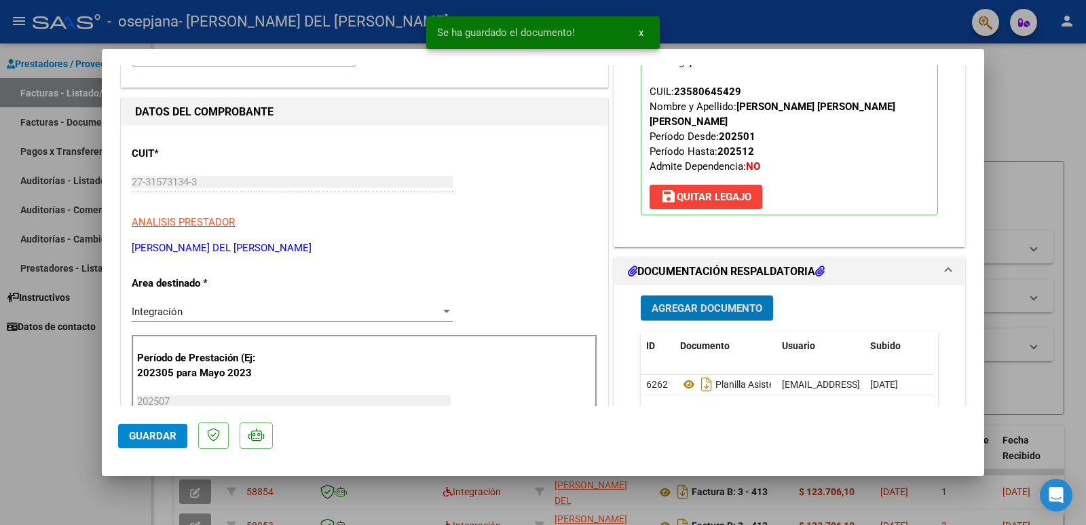
scroll to position [271, 0]
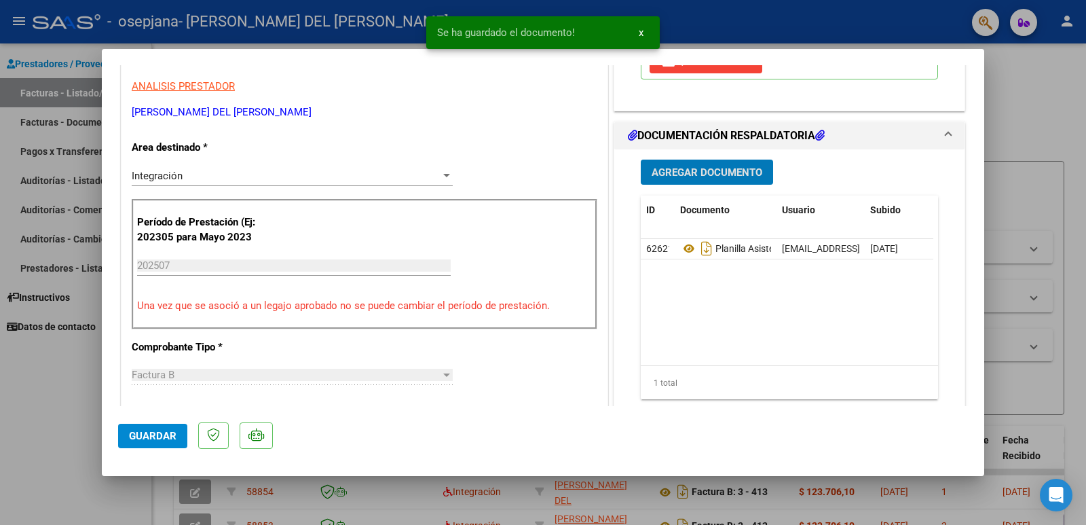
click at [147, 434] on span "Guardar" at bounding box center [153, 436] width 48 height 12
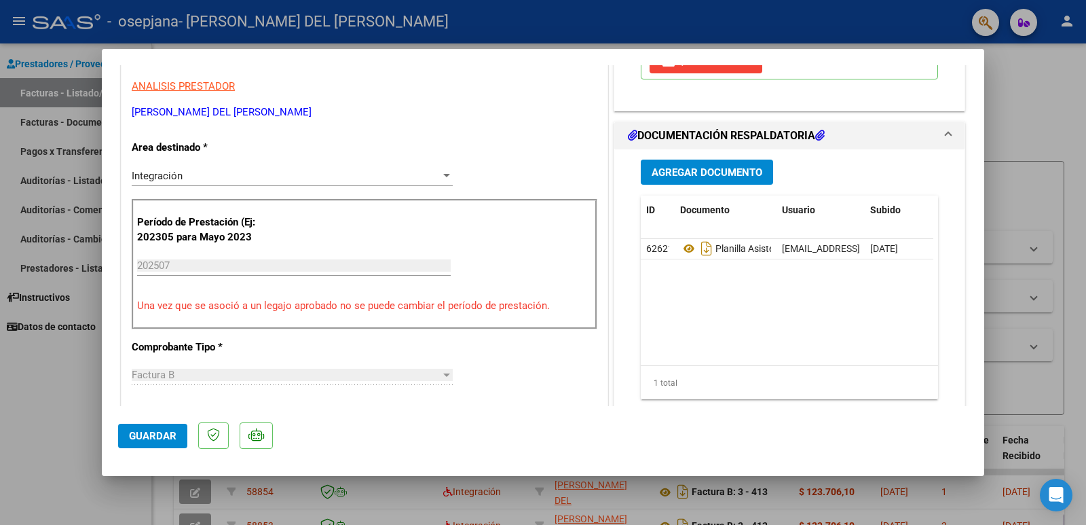
scroll to position [0, 0]
